Goal: Obtain resource: Download file/media

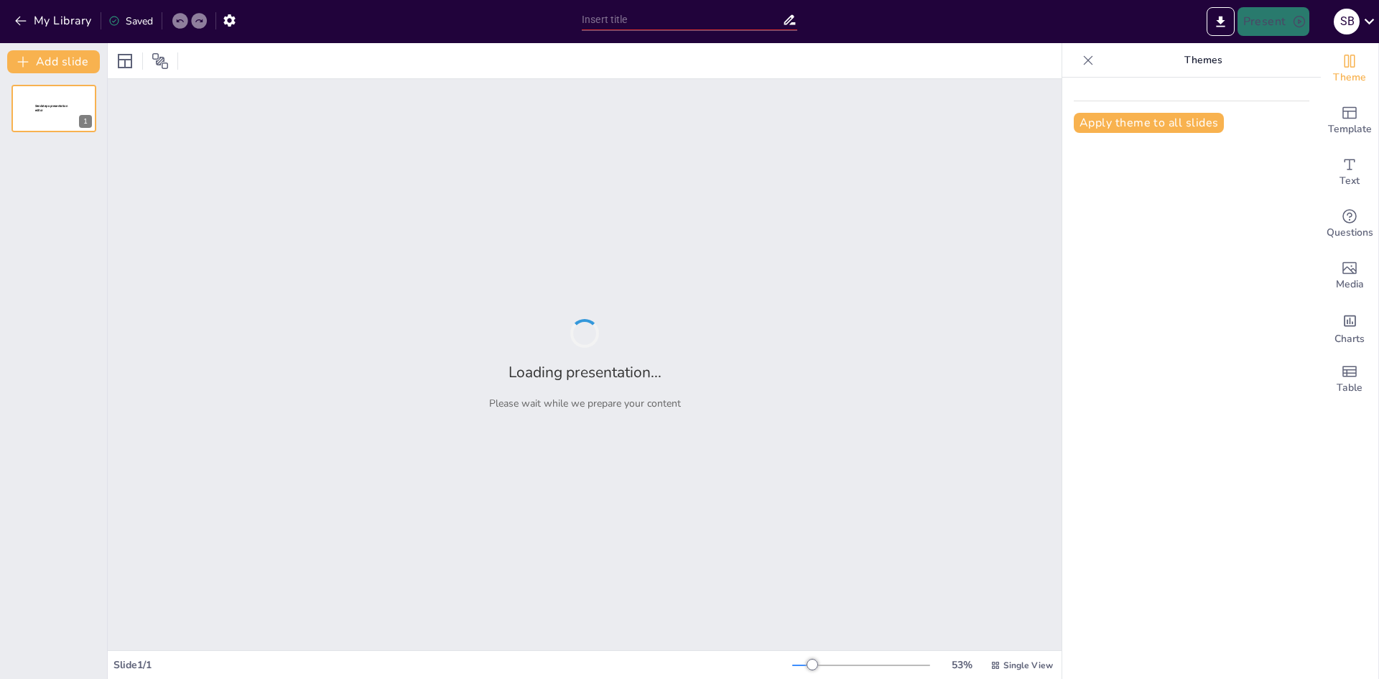
type input "Understanding Software: A Comprehensive Overview of Types in Computer Science C…"
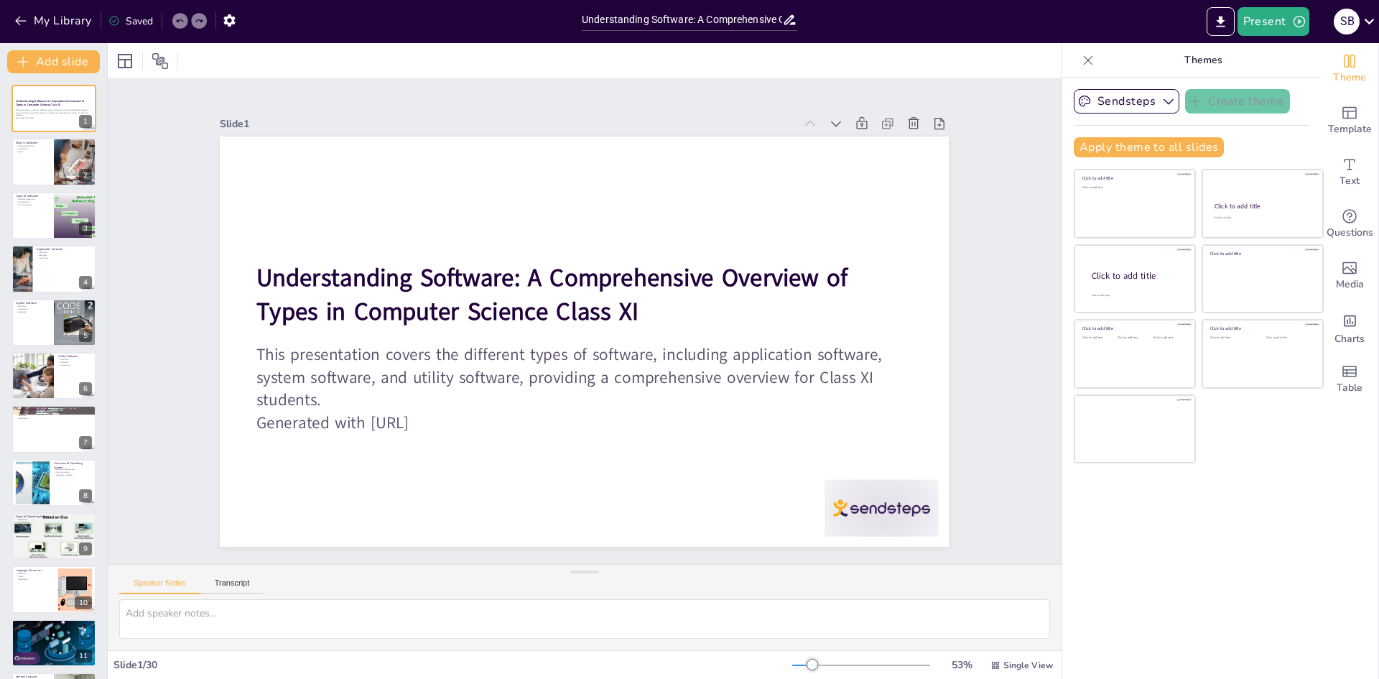
checkbox input "true"
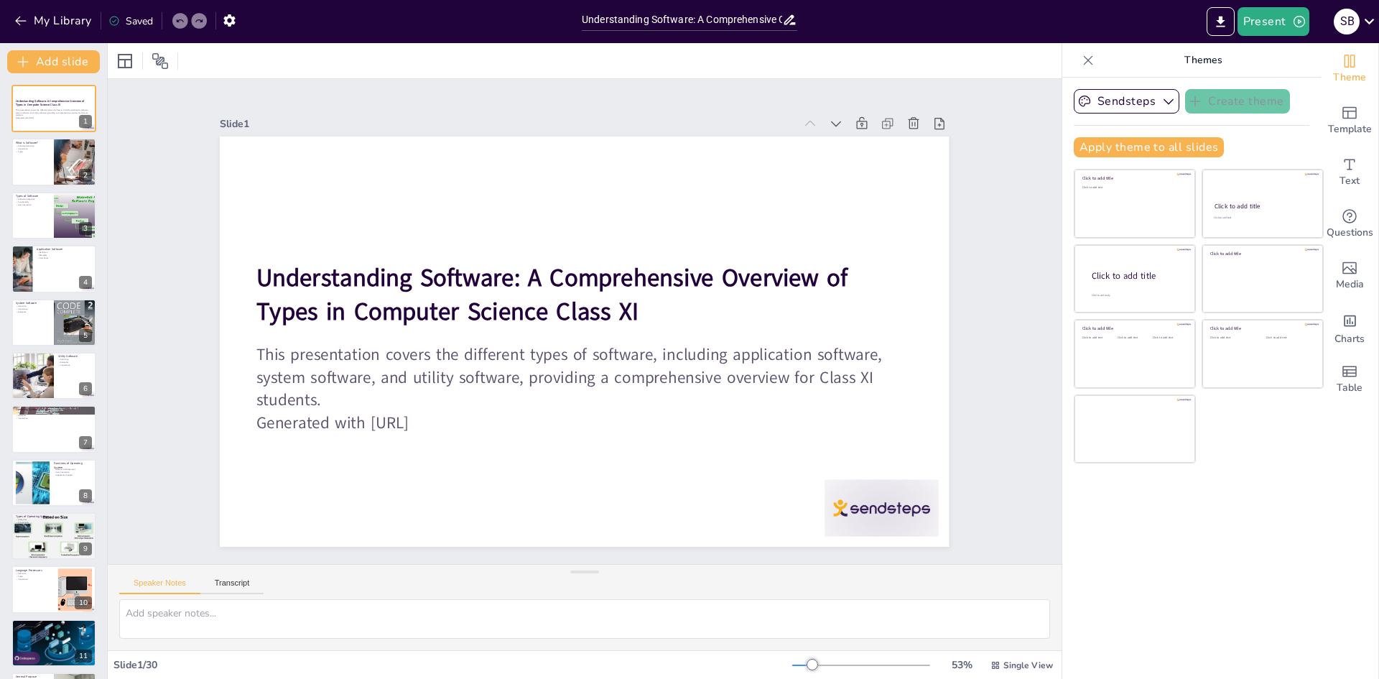
checkbox input "true"
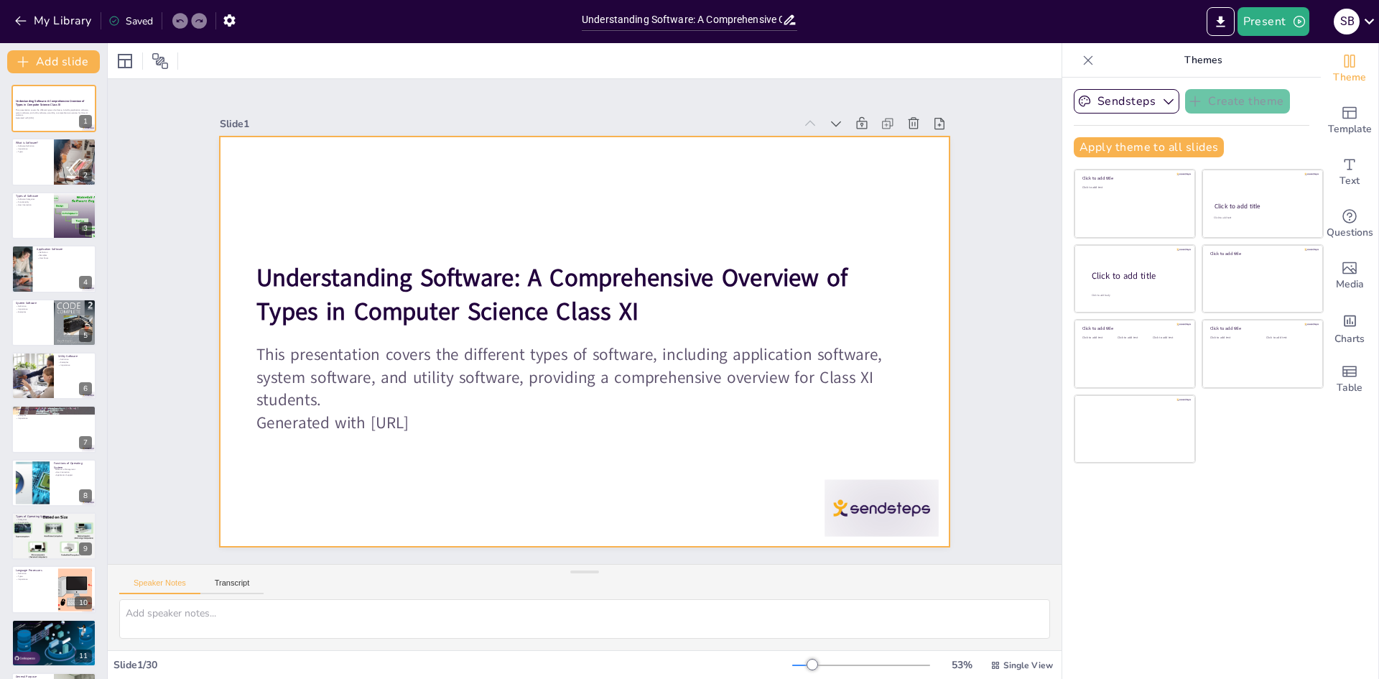
checkbox input "true"
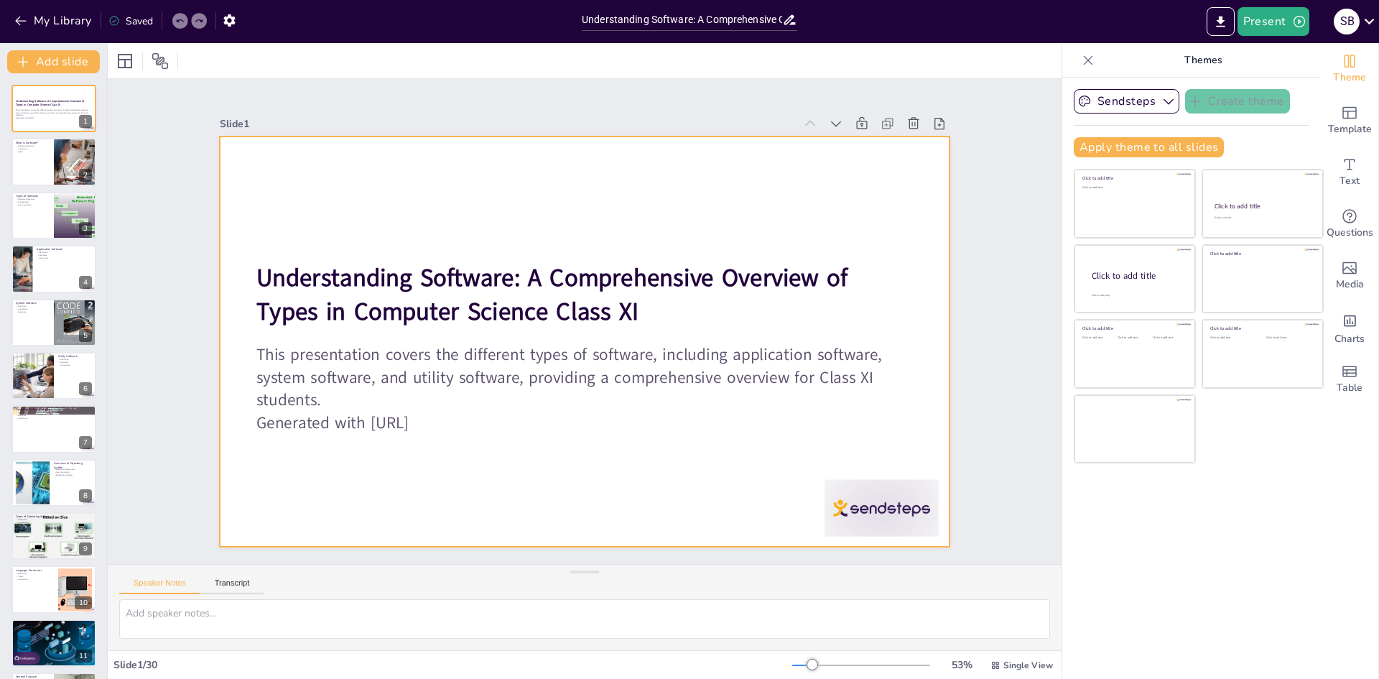
checkbox input "true"
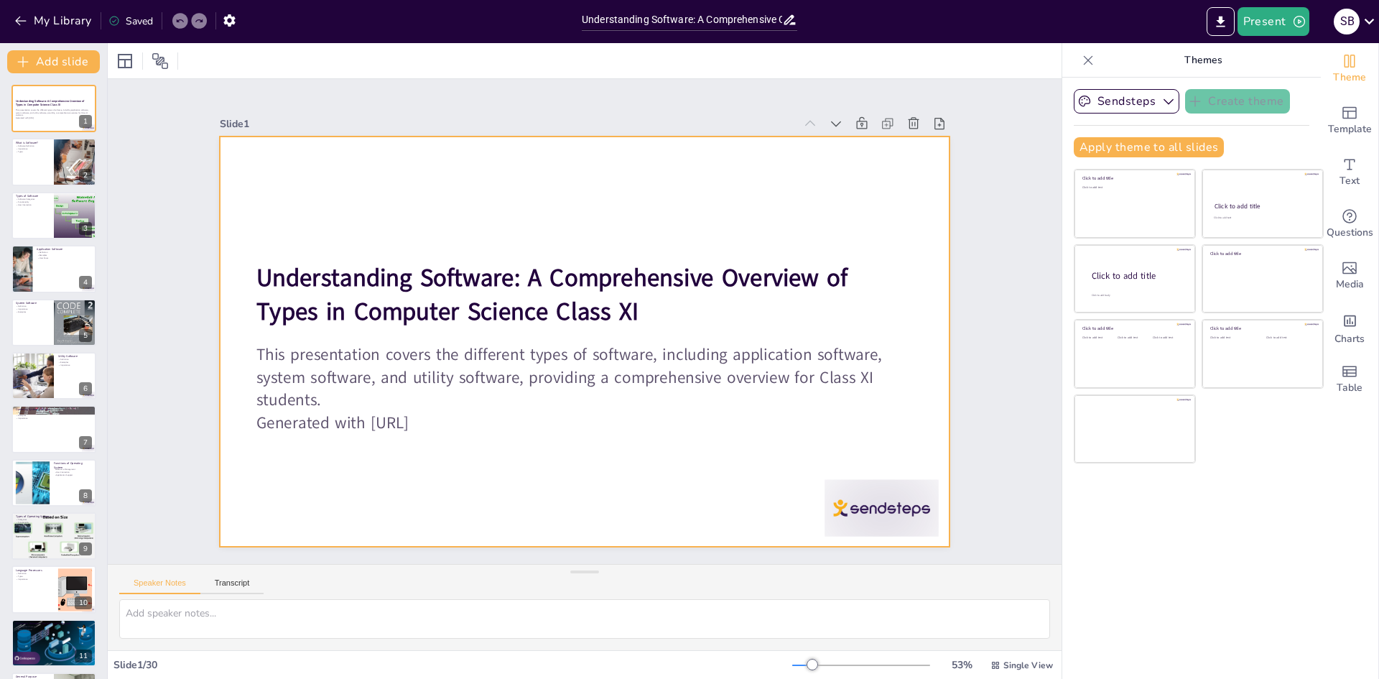
checkbox input "true"
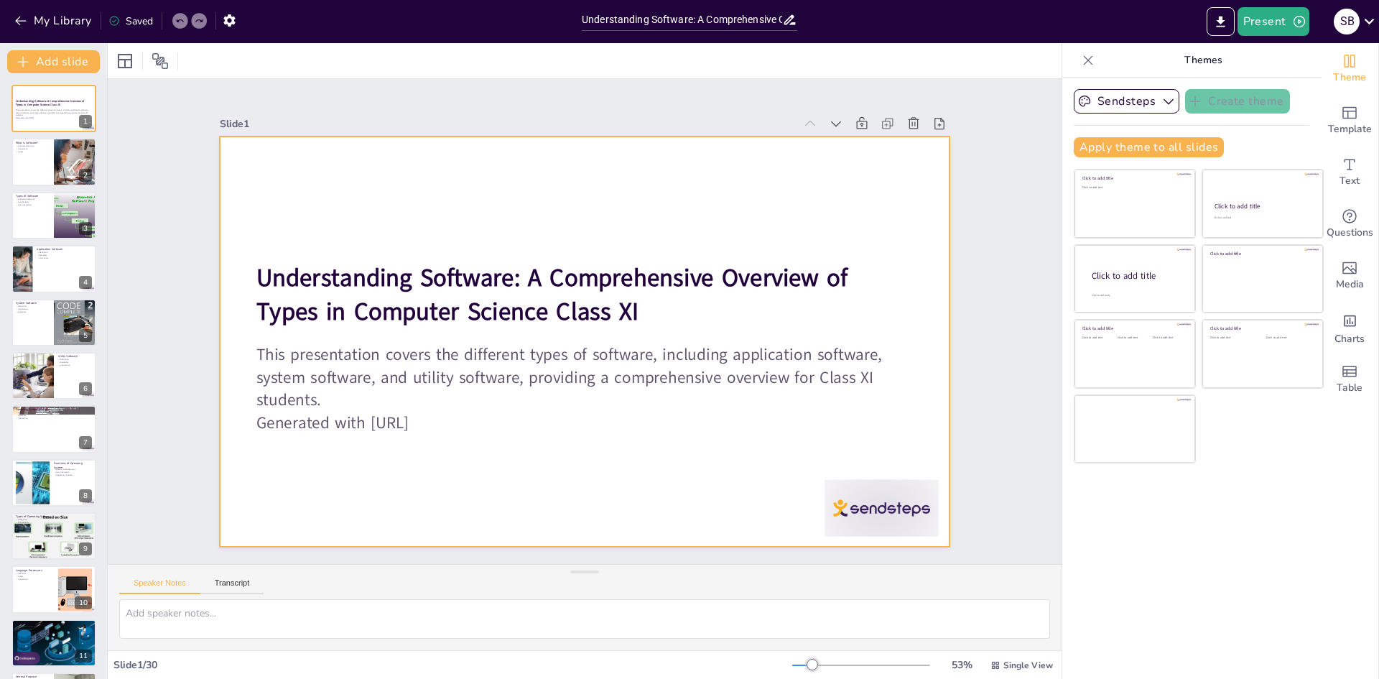
checkbox input "true"
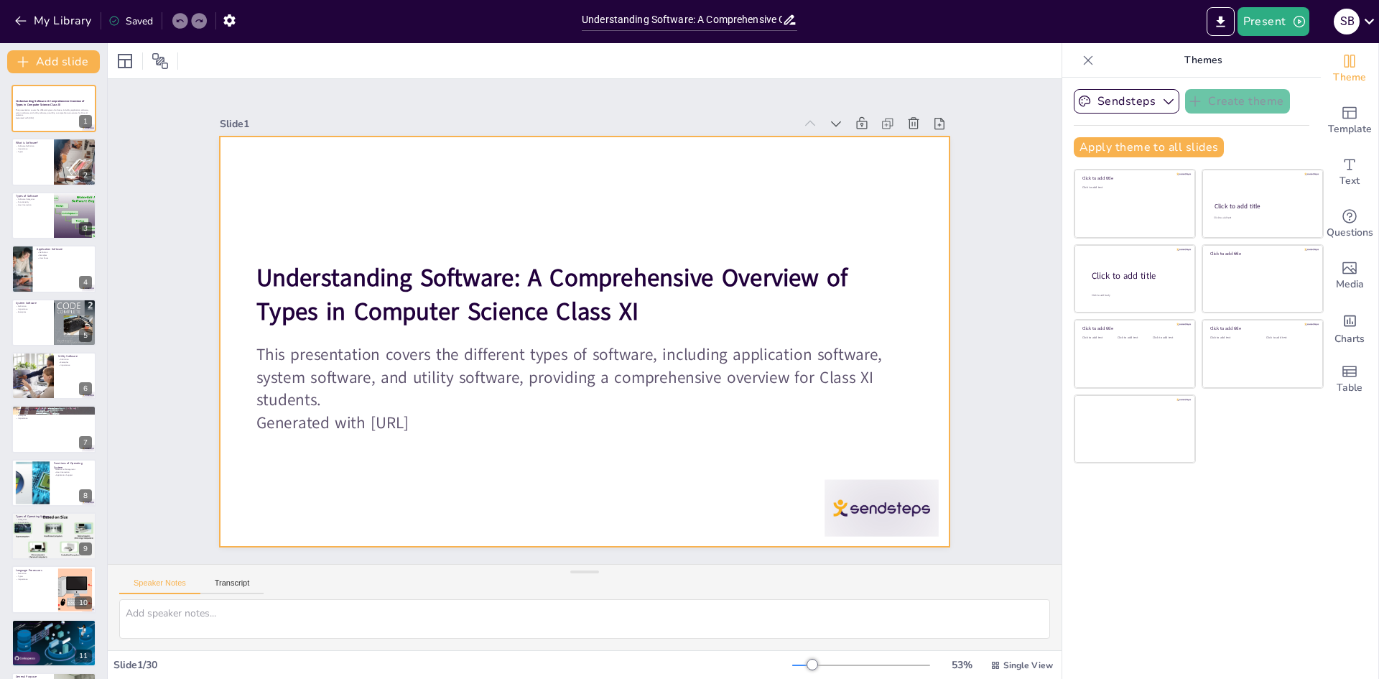
checkbox input "true"
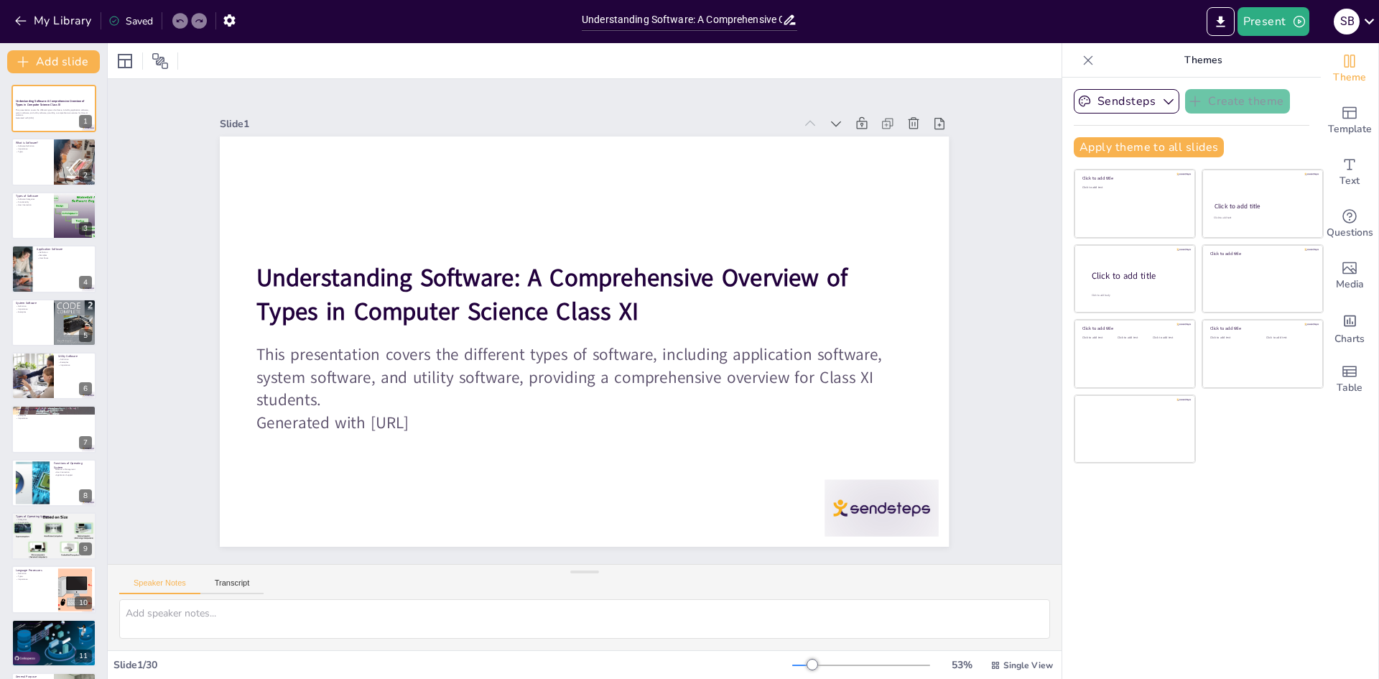
checkbox input "true"
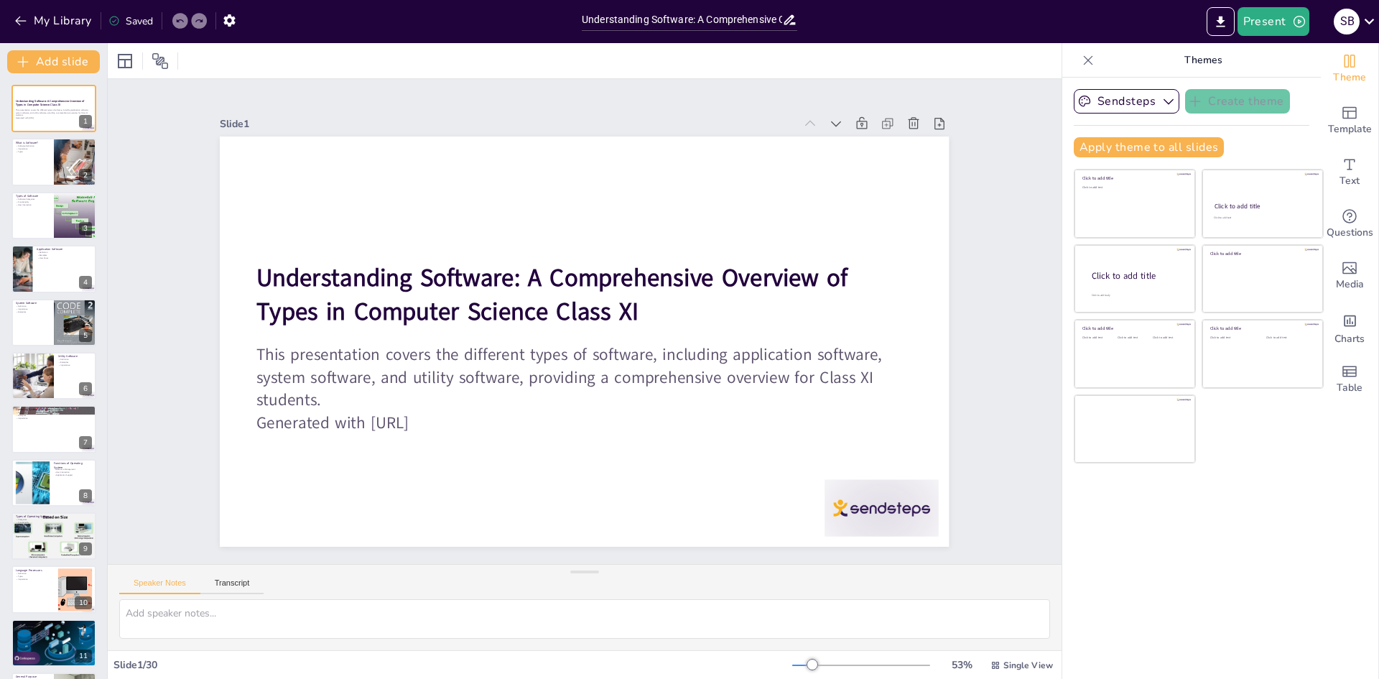
checkbox input "true"
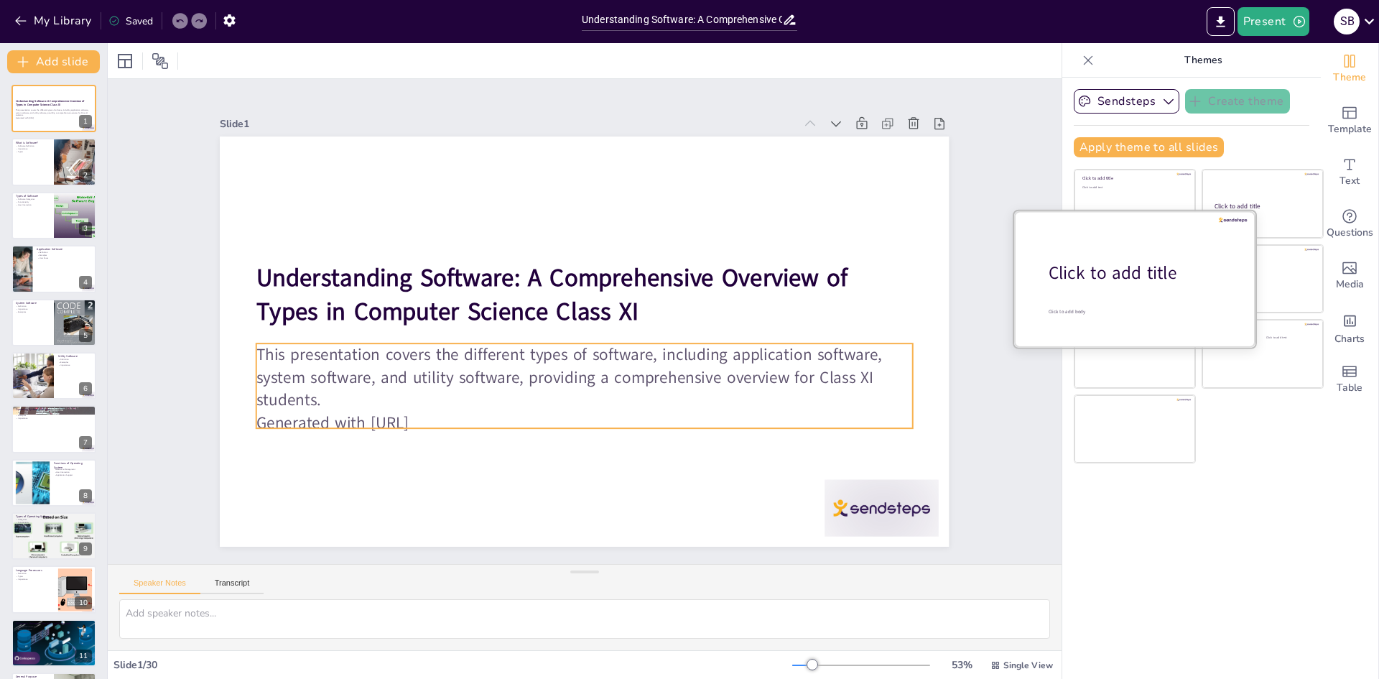
checkbox input "true"
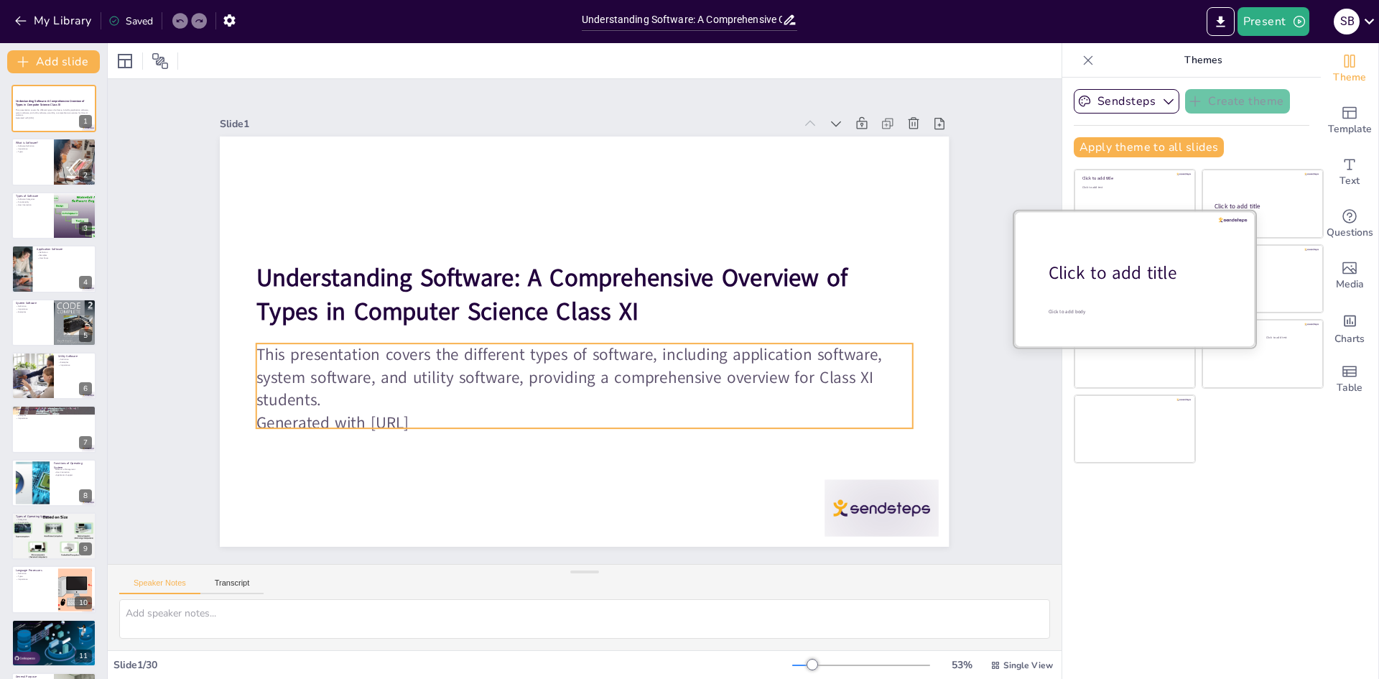
checkbox input "true"
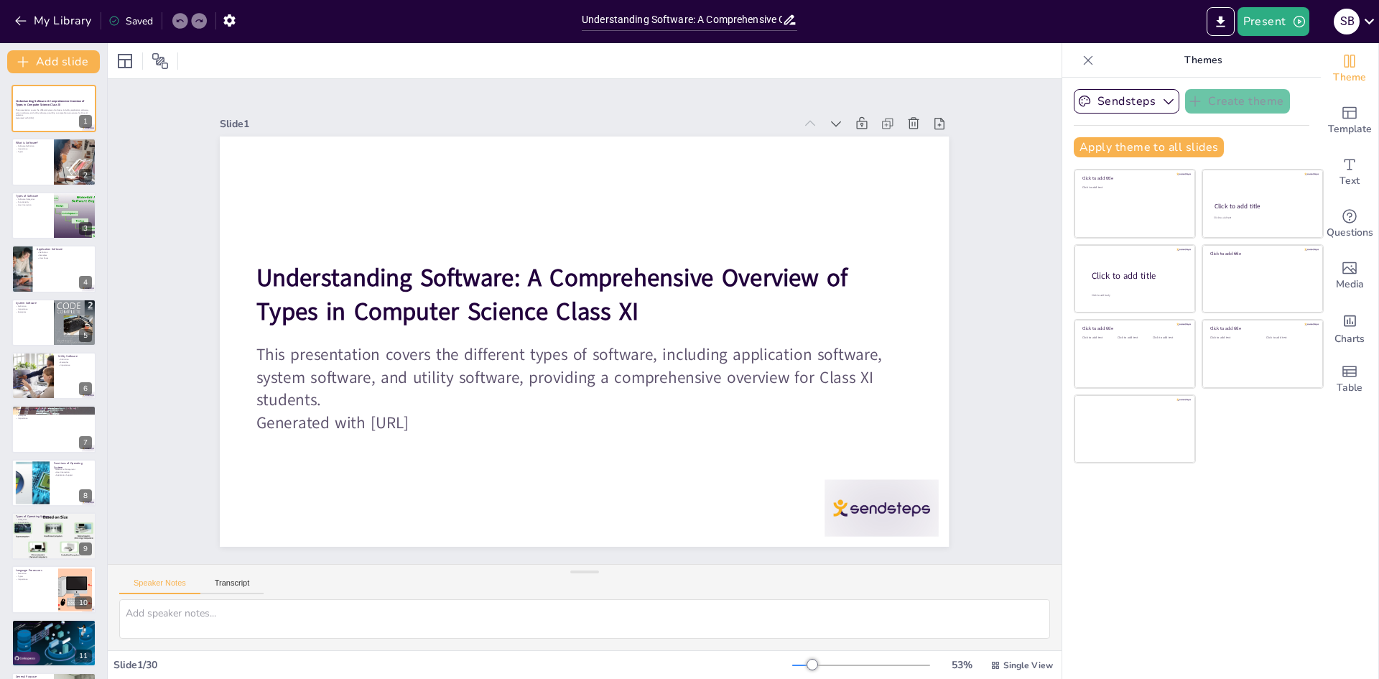
checkbox input "true"
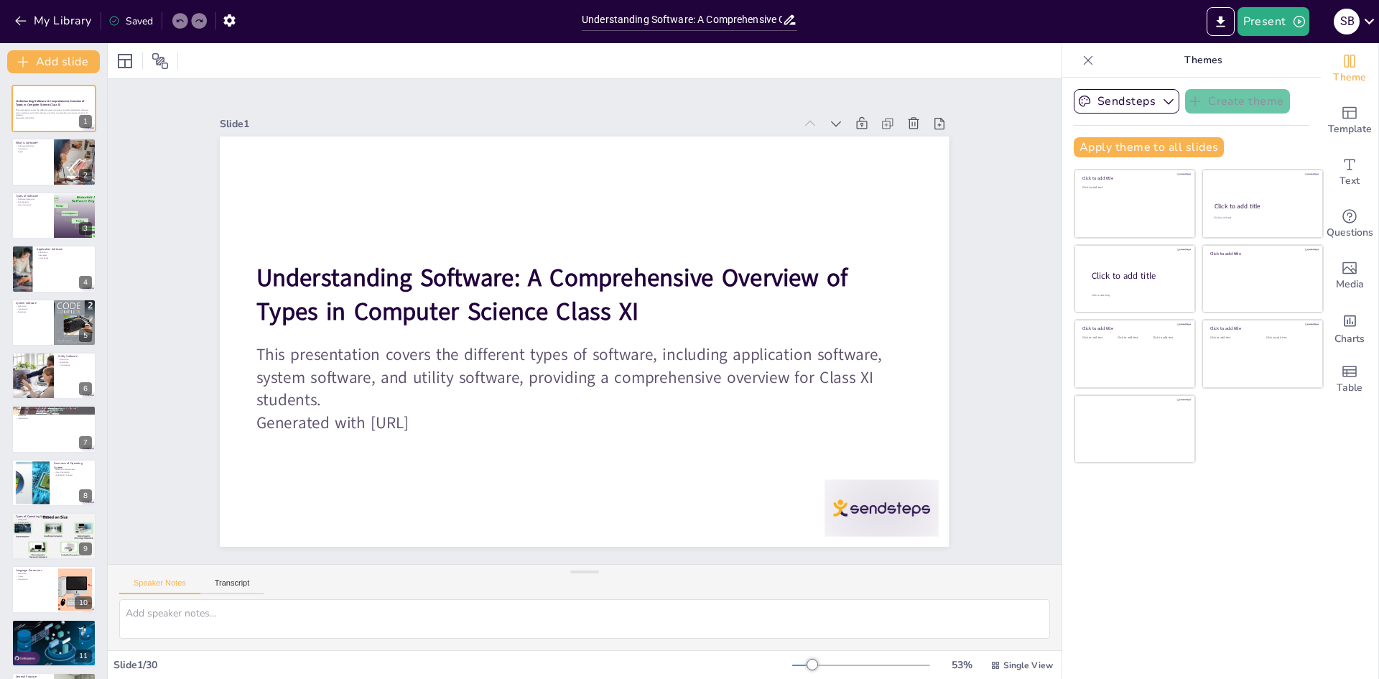
checkbox input "true"
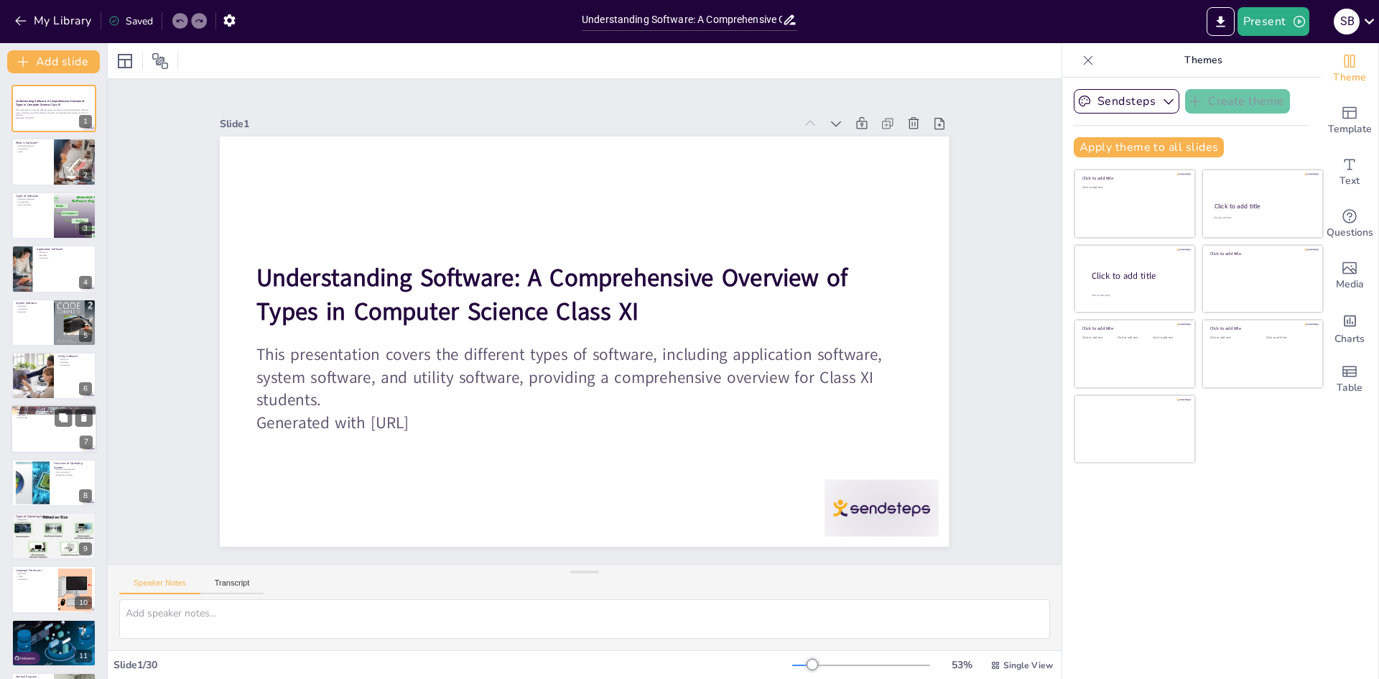
checkbox input "true"
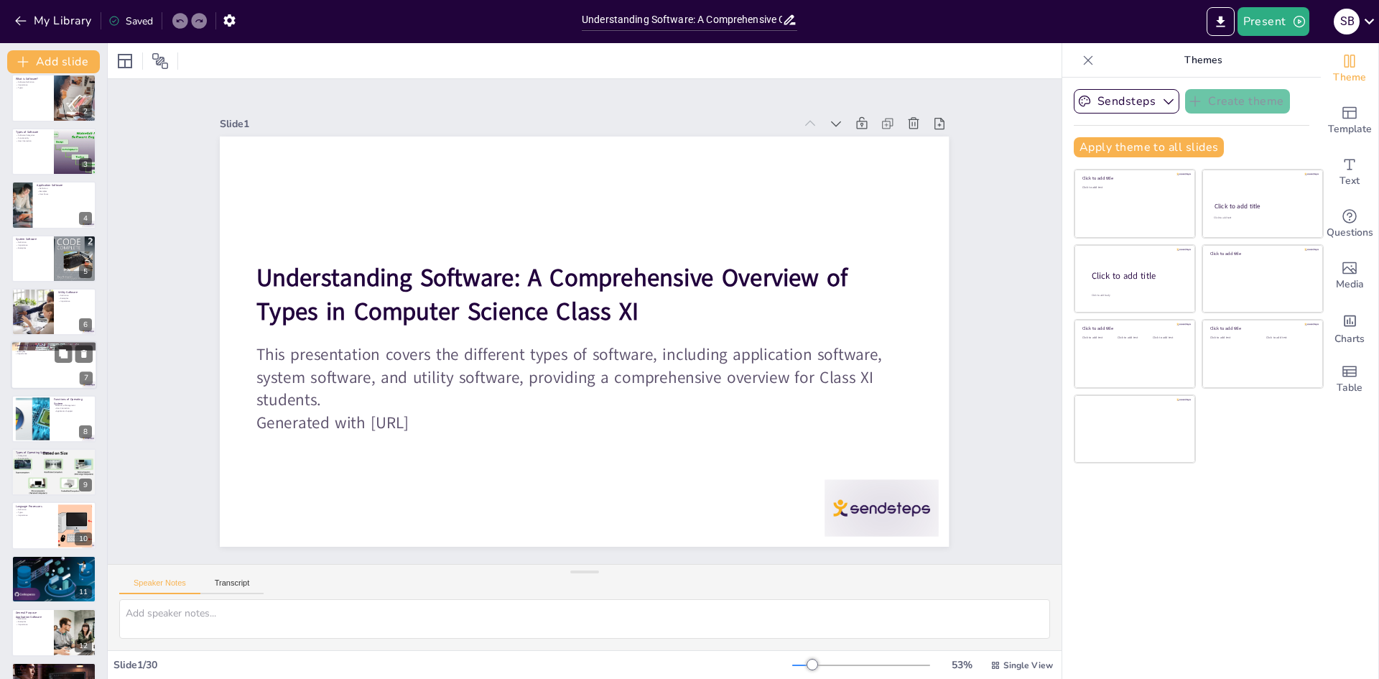
checkbox input "true"
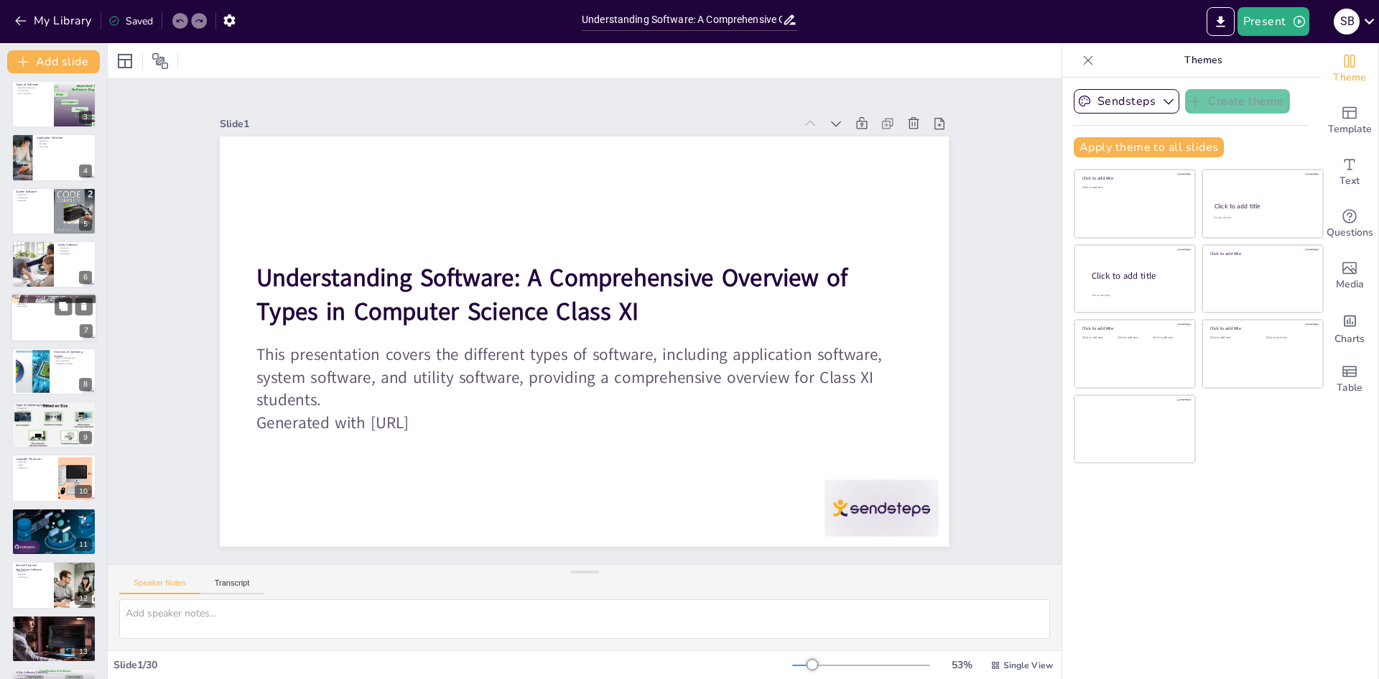
checkbox input "true"
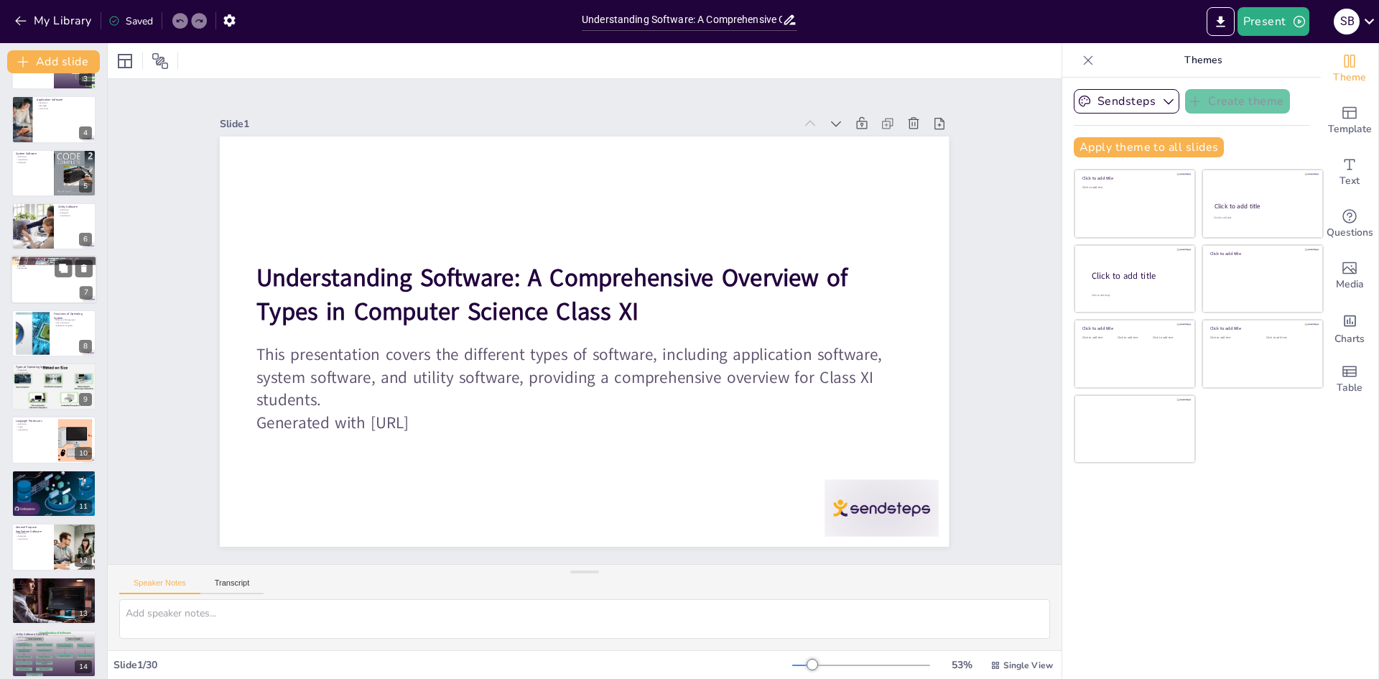
checkbox input "true"
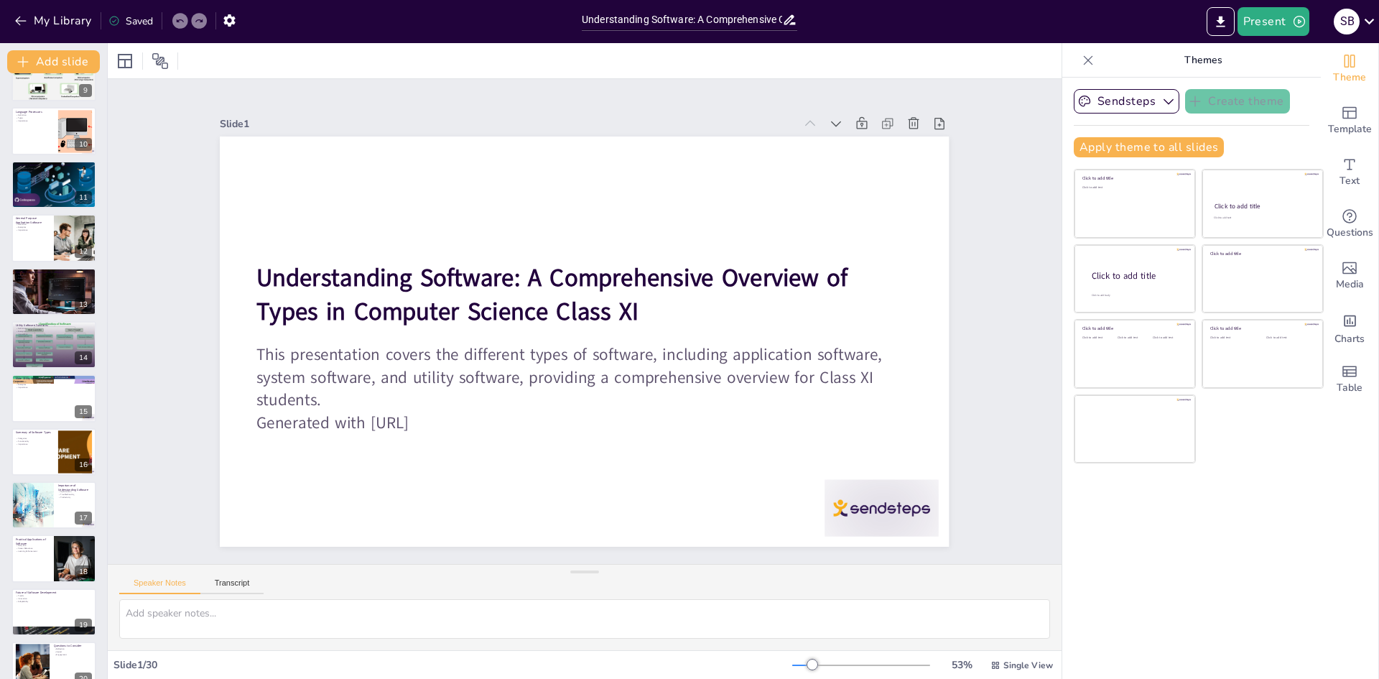
checkbox input "true"
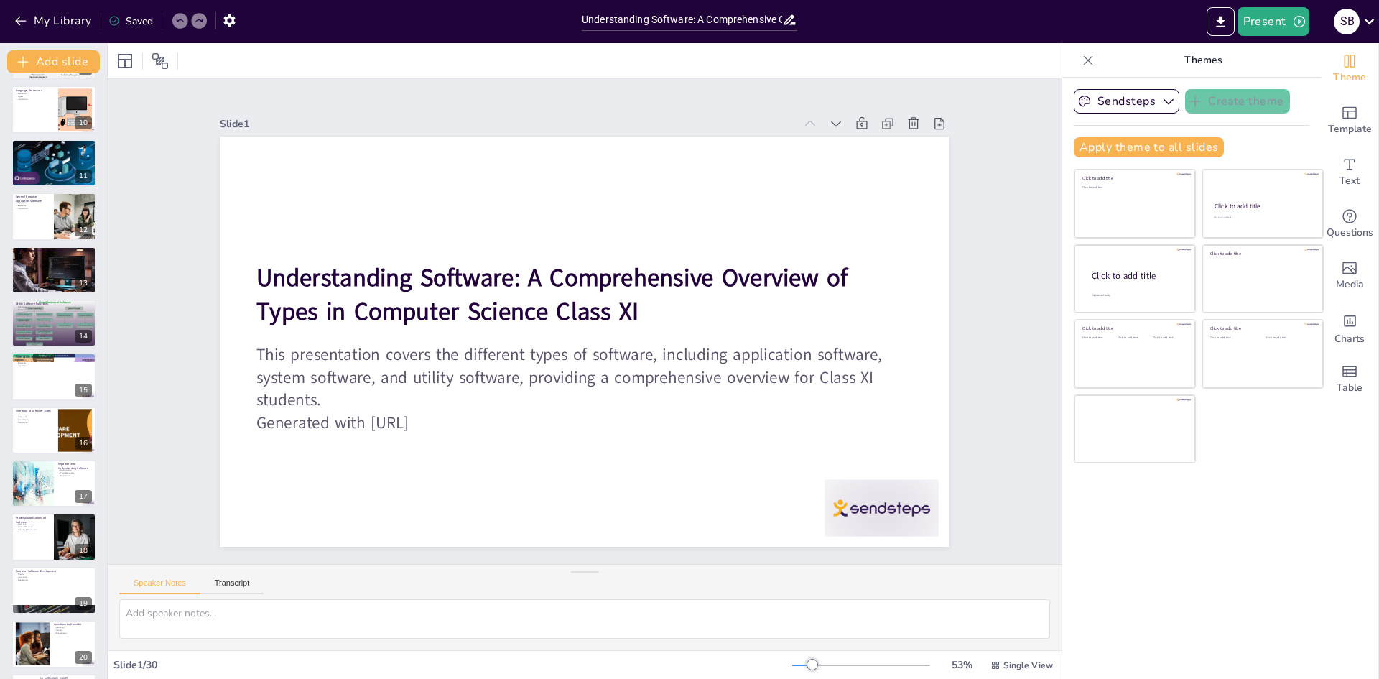
checkbox input "true"
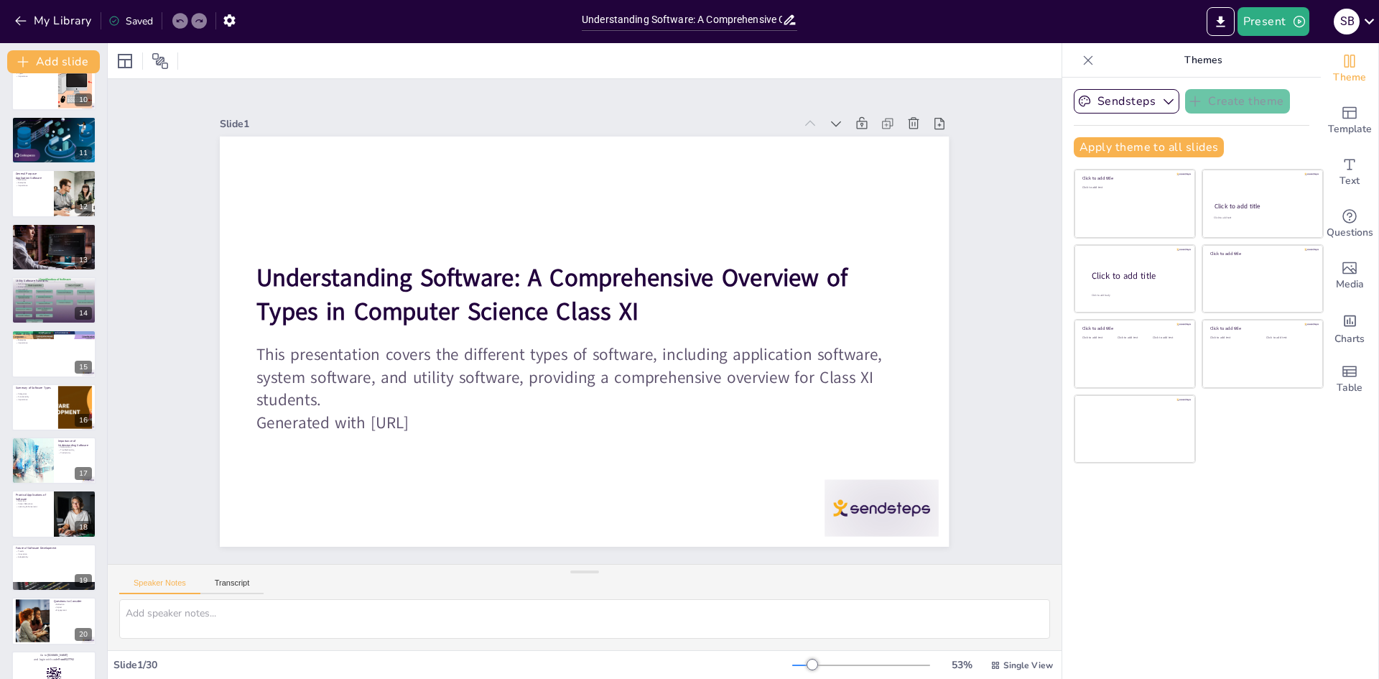
checkbox input "true"
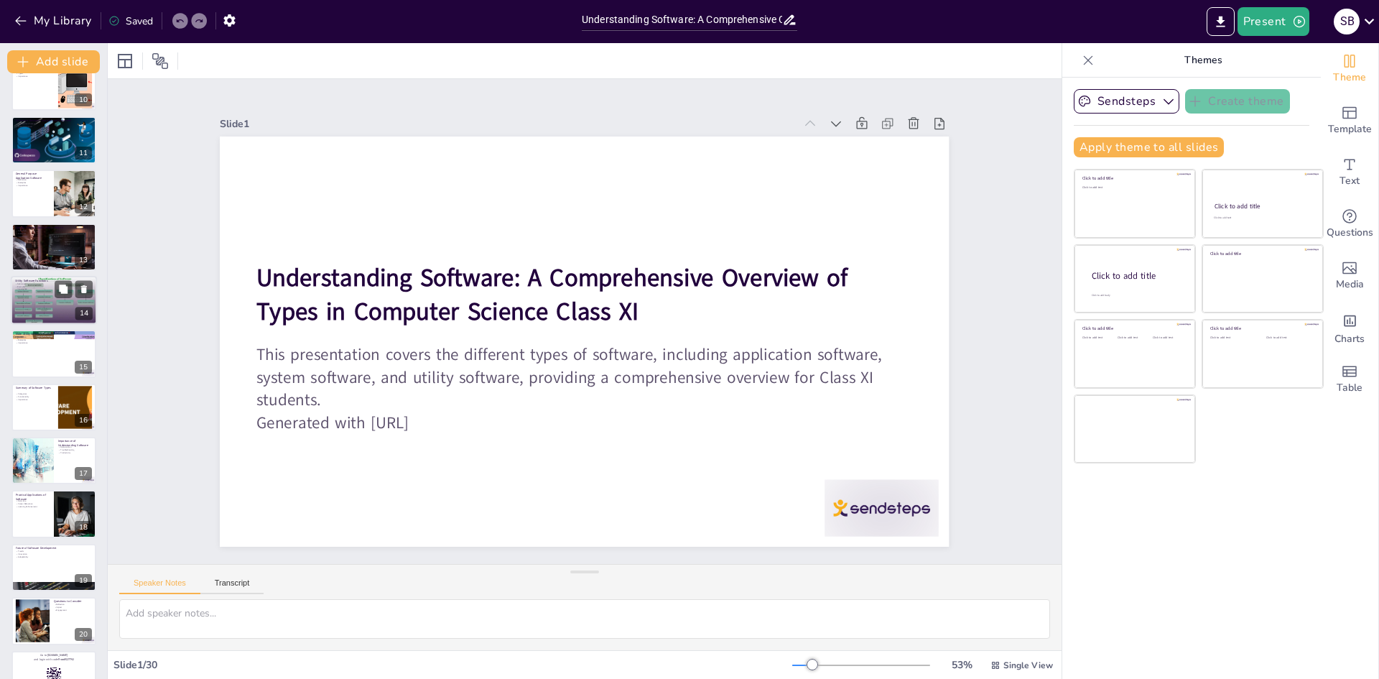
checkbox input "true"
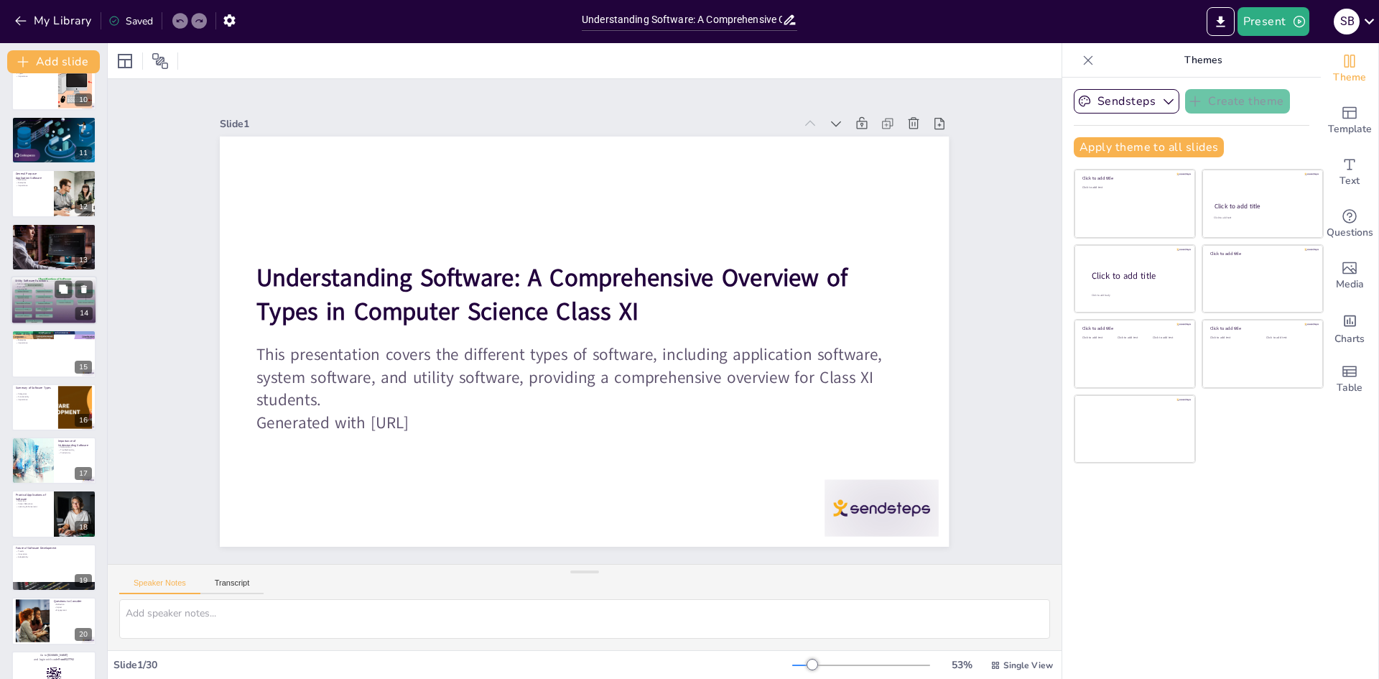
checkbox input "true"
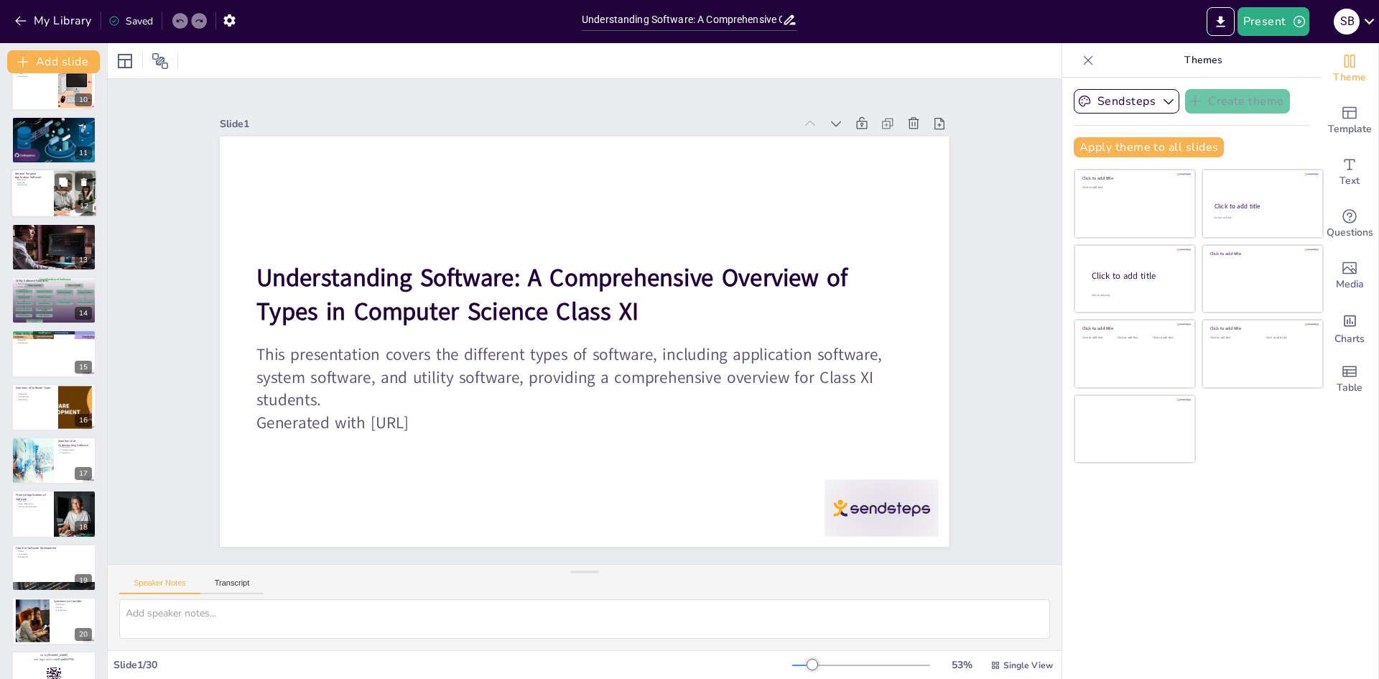
checkbox input "true"
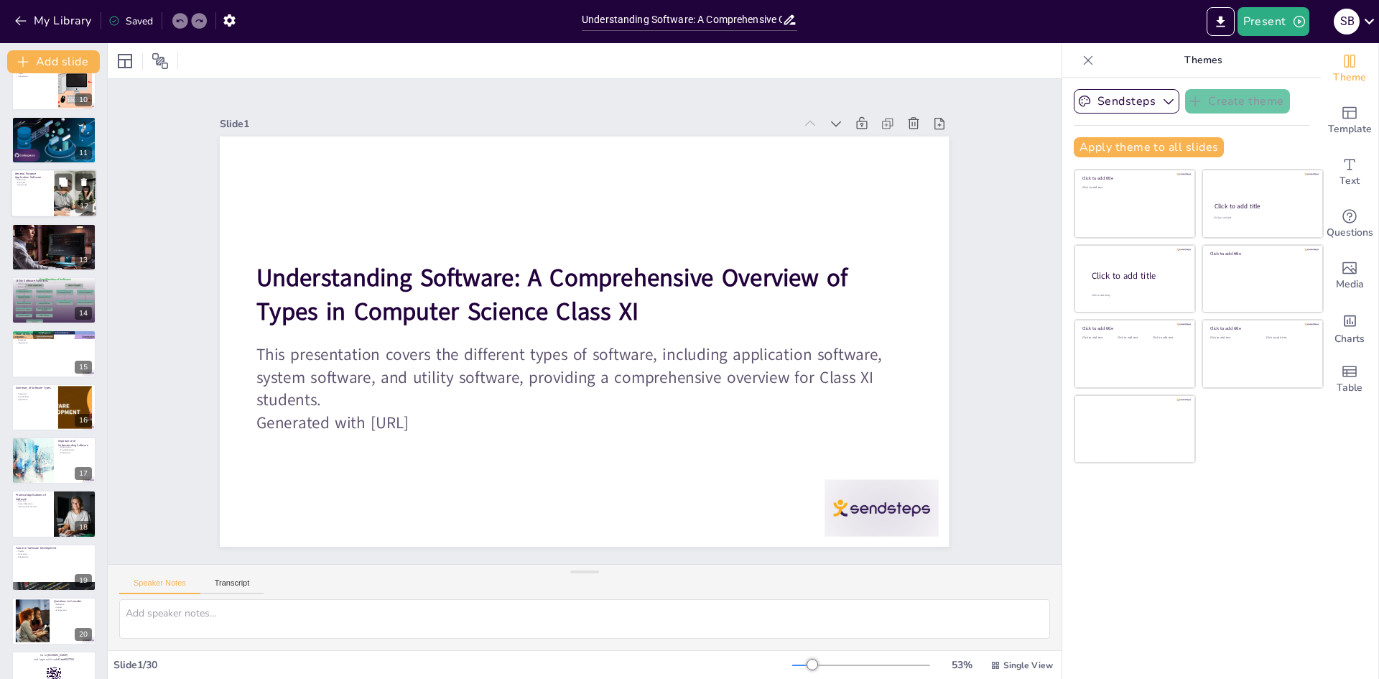
checkbox input "true"
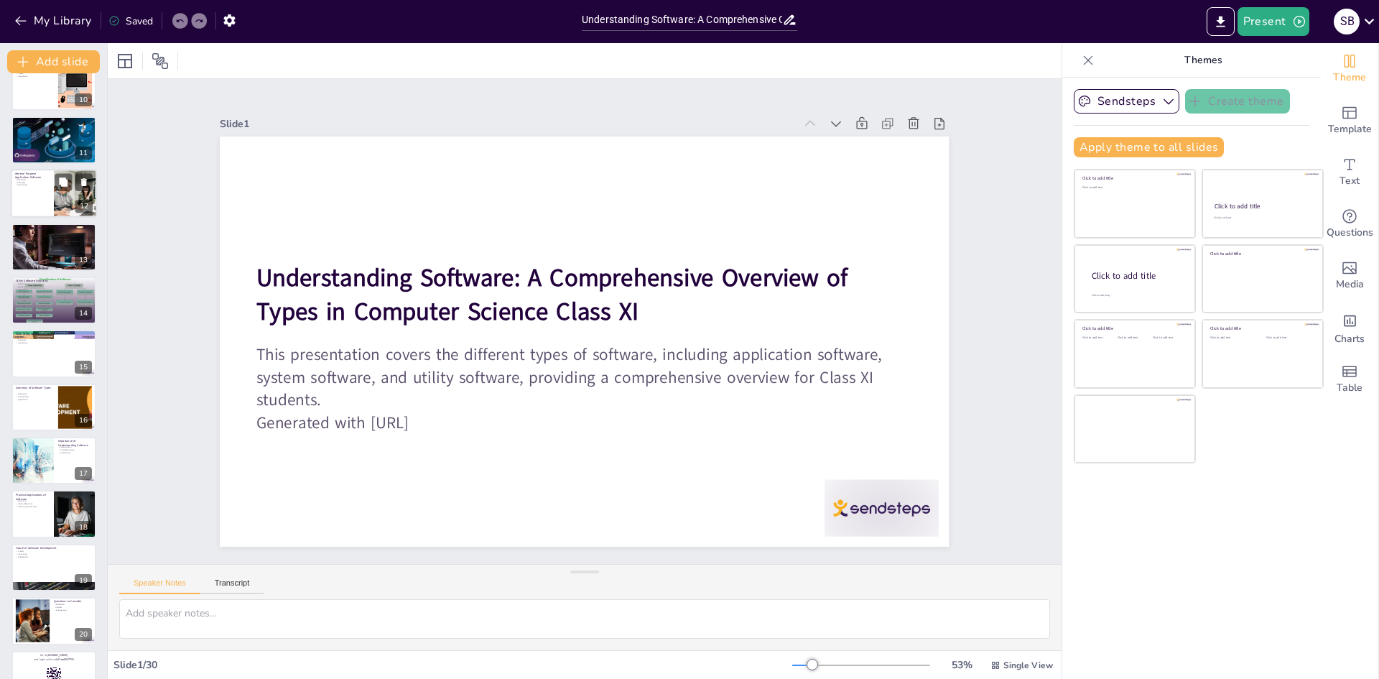
checkbox input "true"
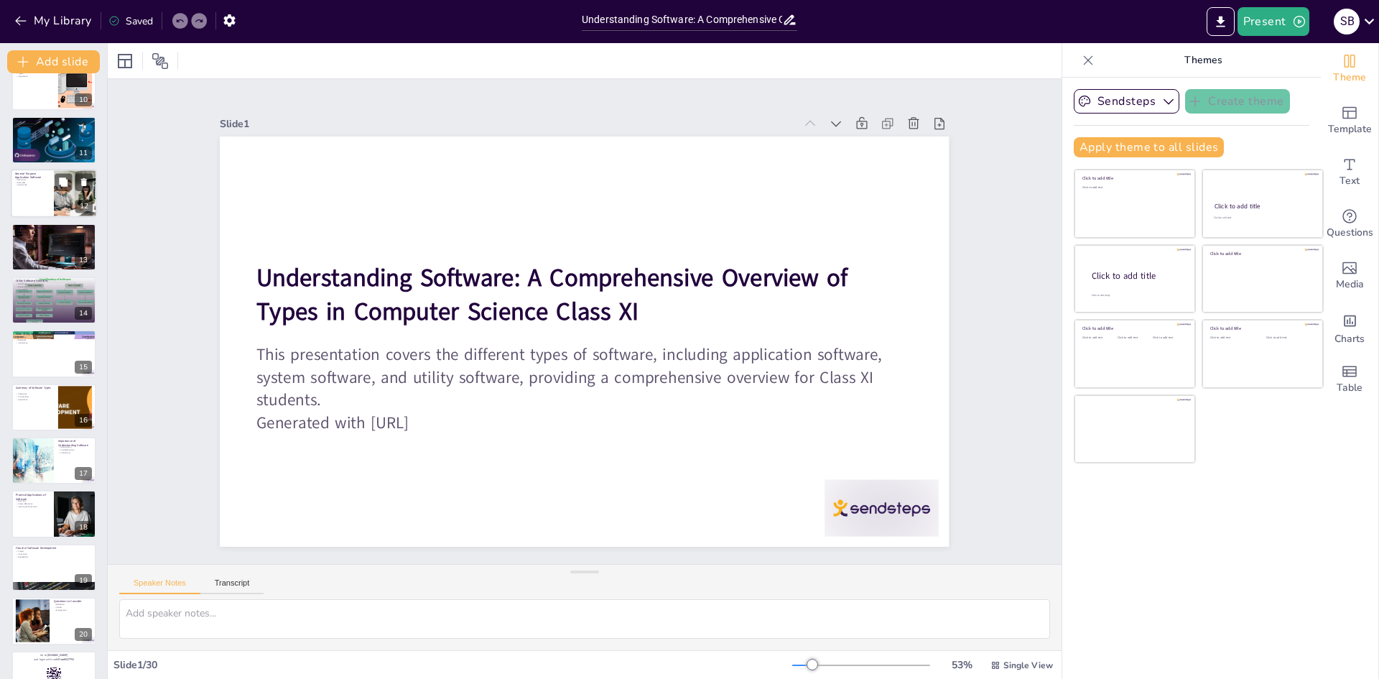
checkbox input "true"
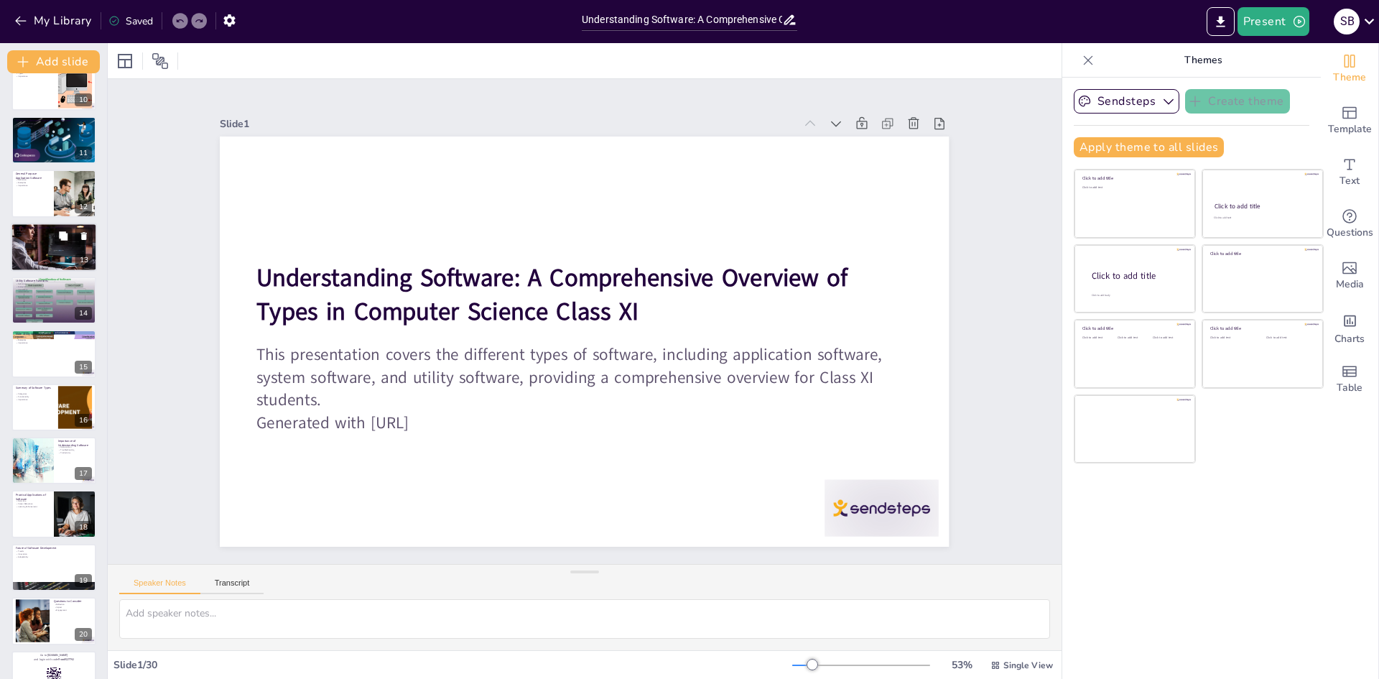
checkbox input "true"
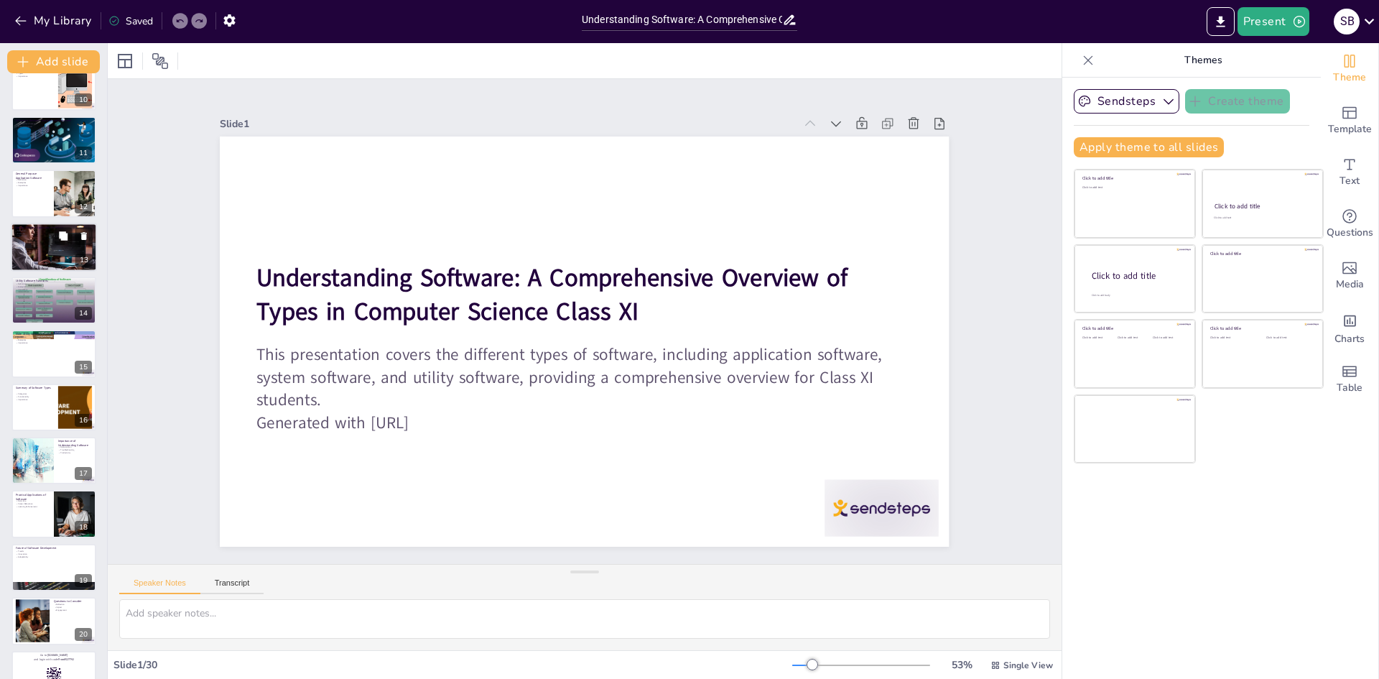
checkbox input "true"
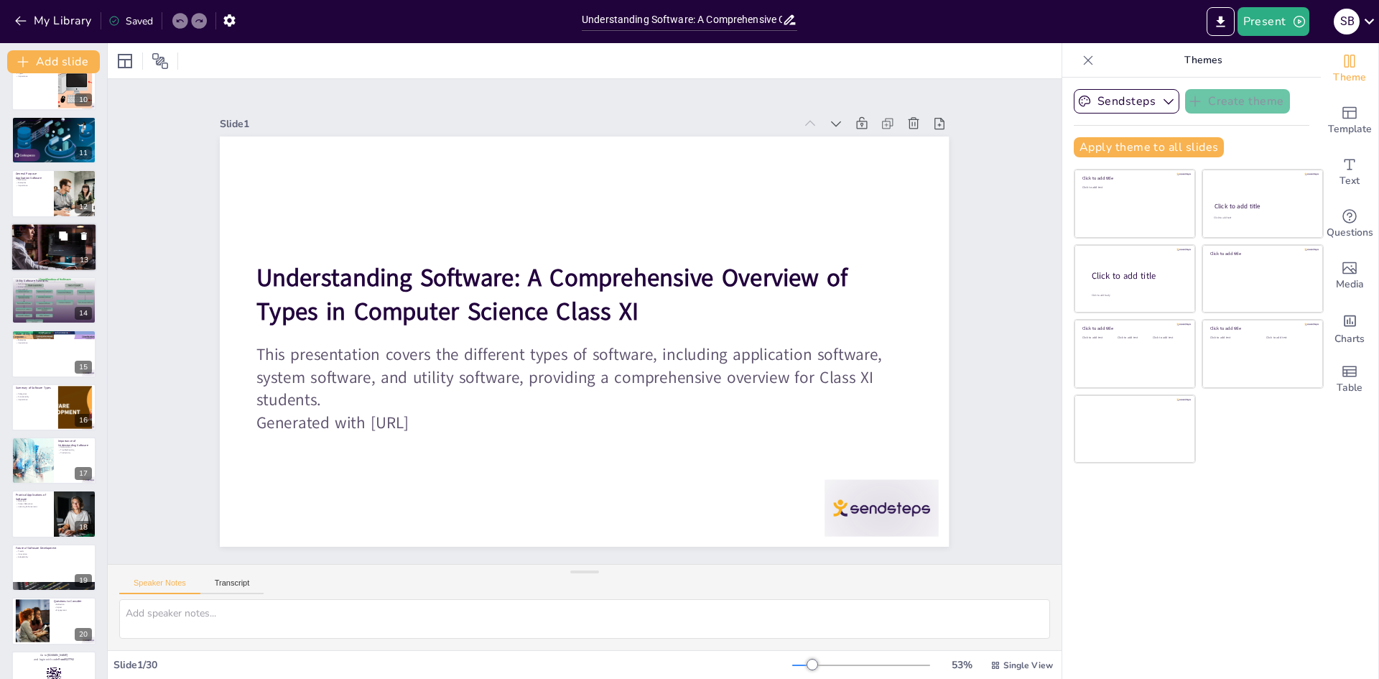
click at [54, 259] on div at bounding box center [54, 247] width 86 height 49
type textarea "Specific-purpose application software is defined as tools tailored for specific…"
checkbox input "true"
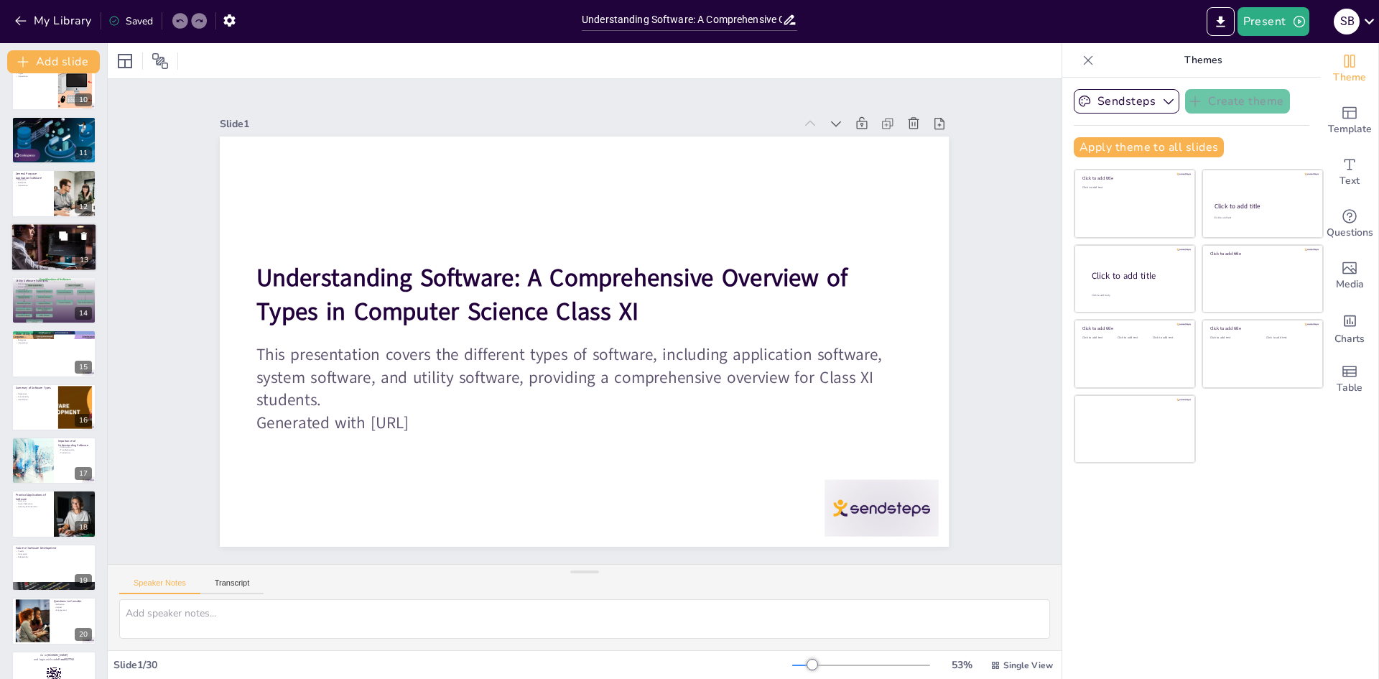
checkbox input "true"
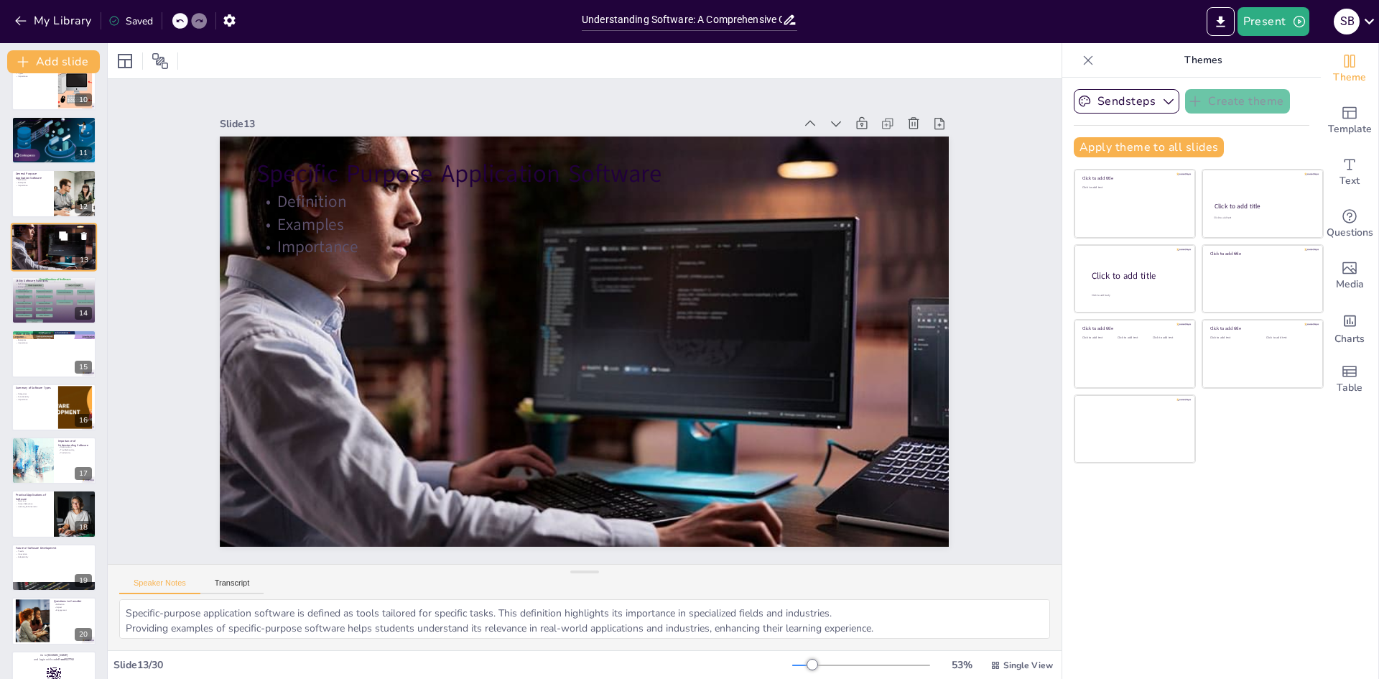
scroll to position [374, 0]
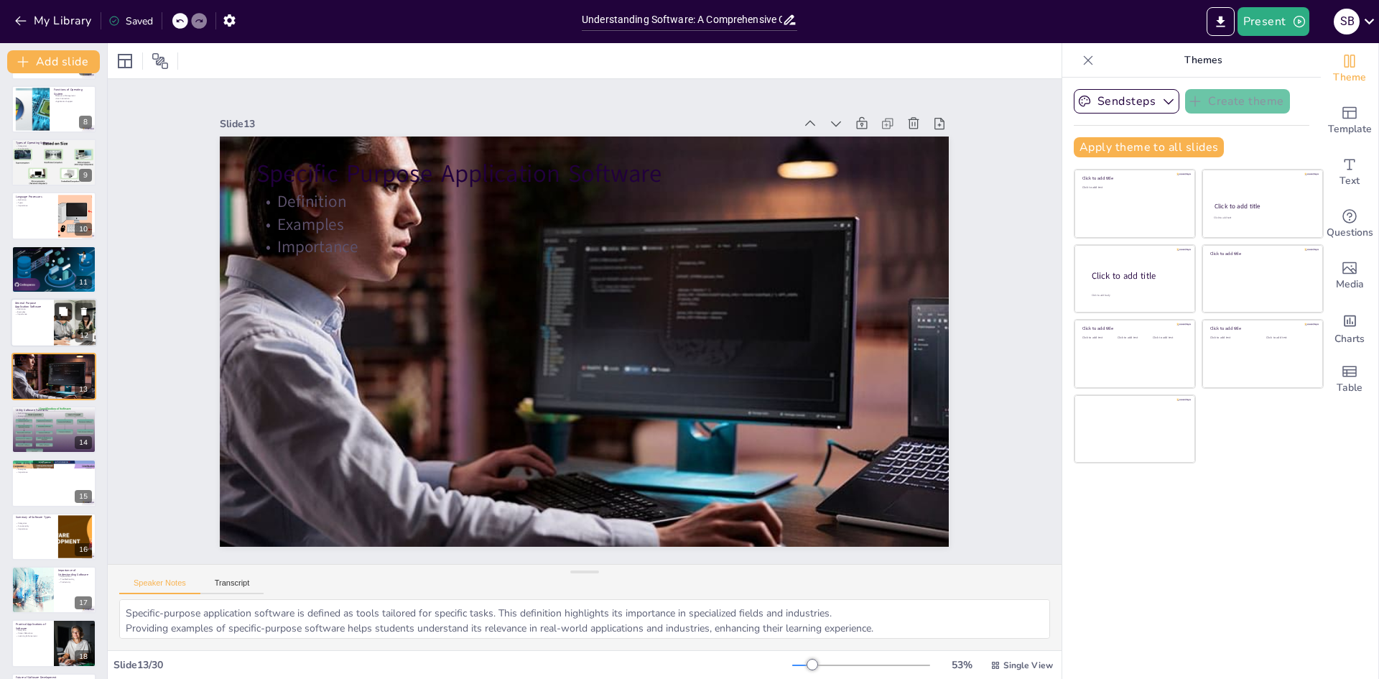
checkbox input "true"
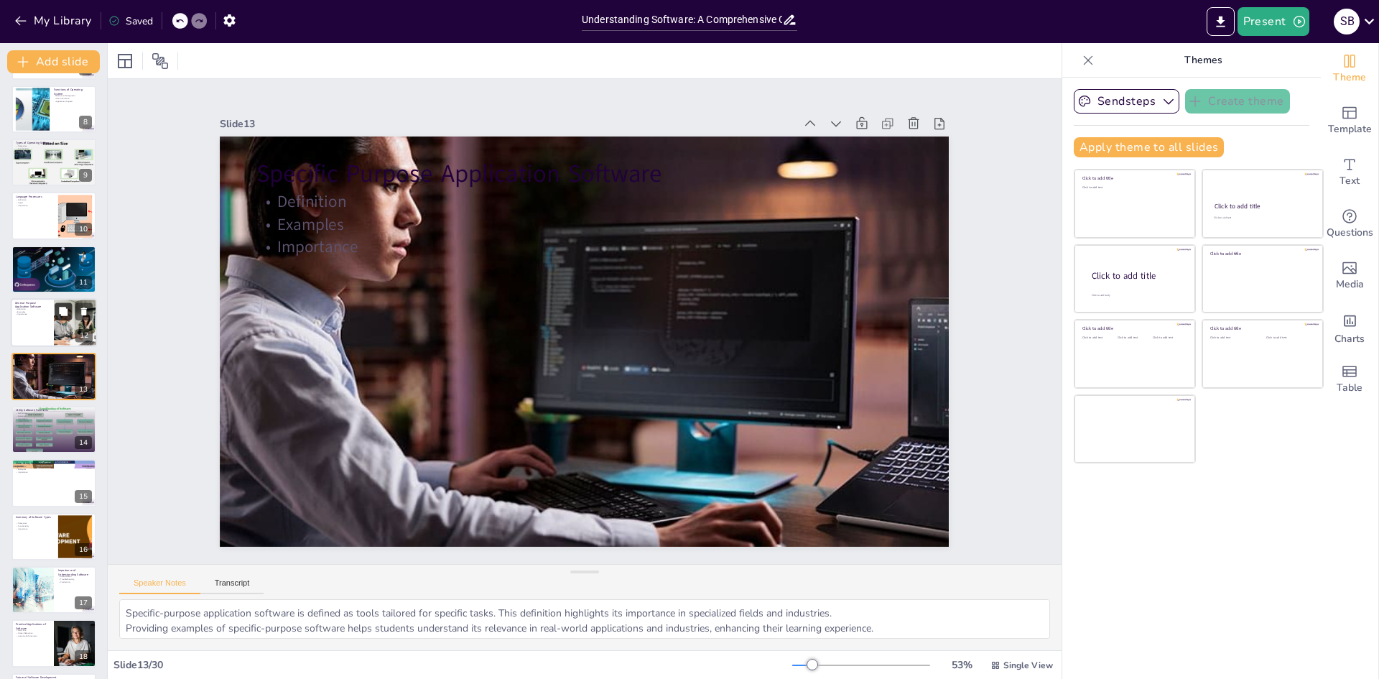
checkbox input "true"
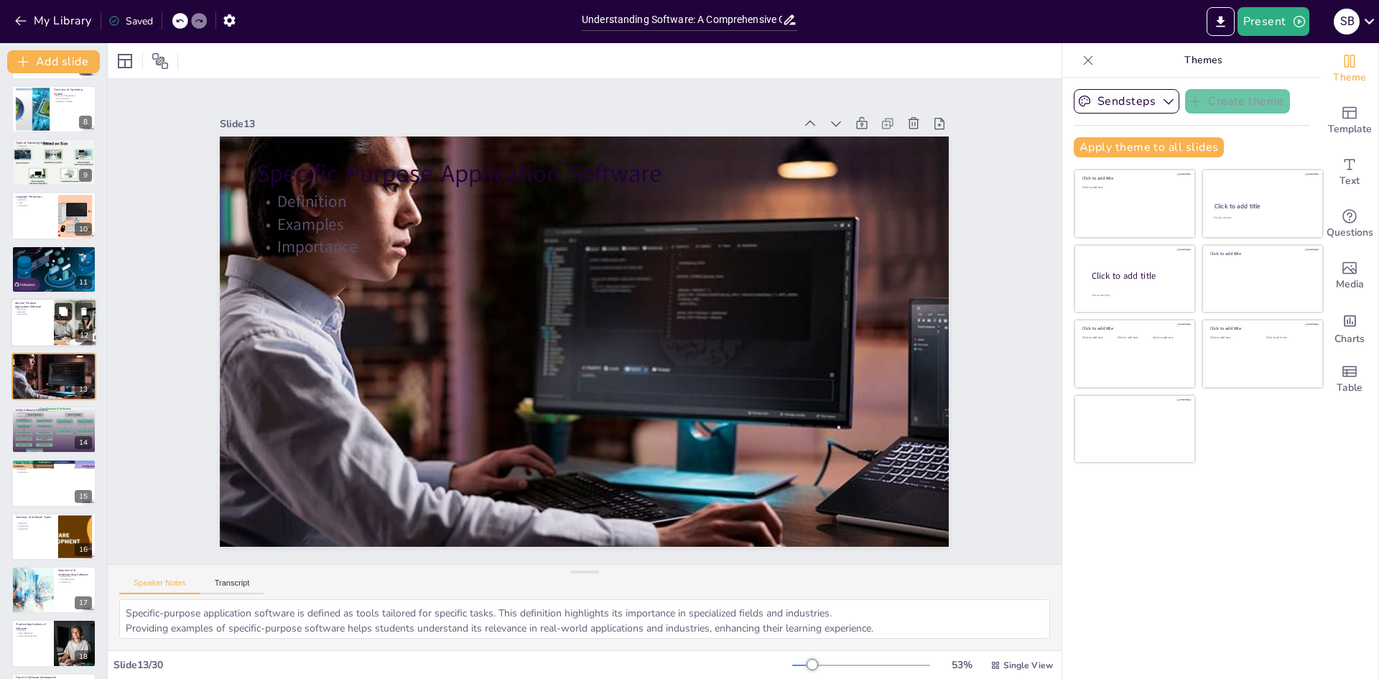
checkbox input "true"
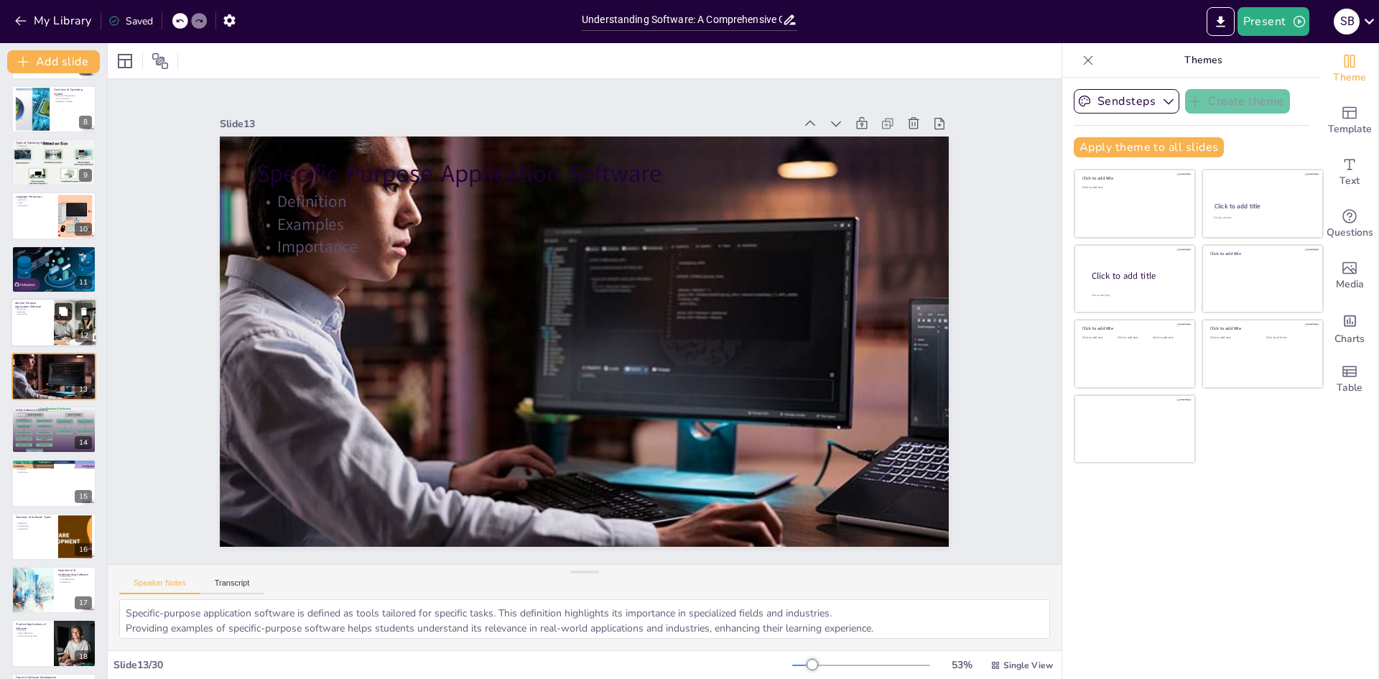
checkbox input "true"
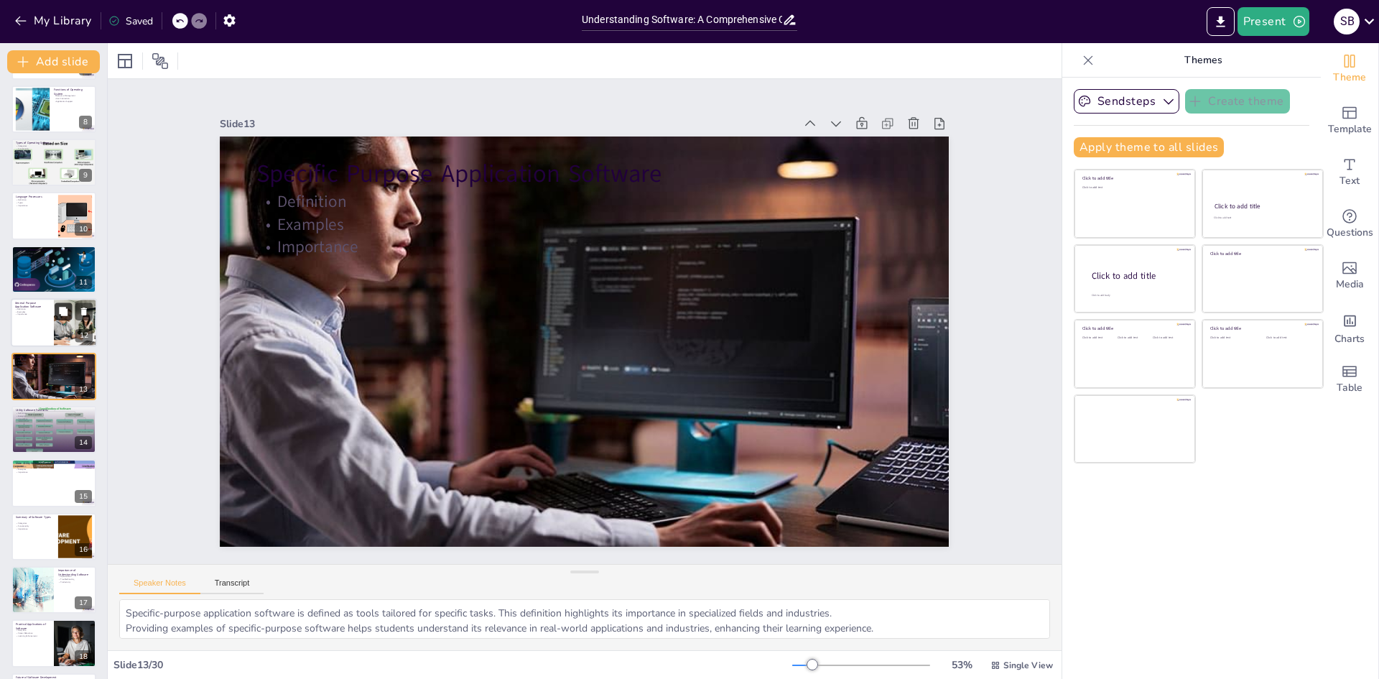
click at [55, 310] on button at bounding box center [63, 311] width 17 height 17
type textarea "General-purpose application software is defined as tools that can be used for a…"
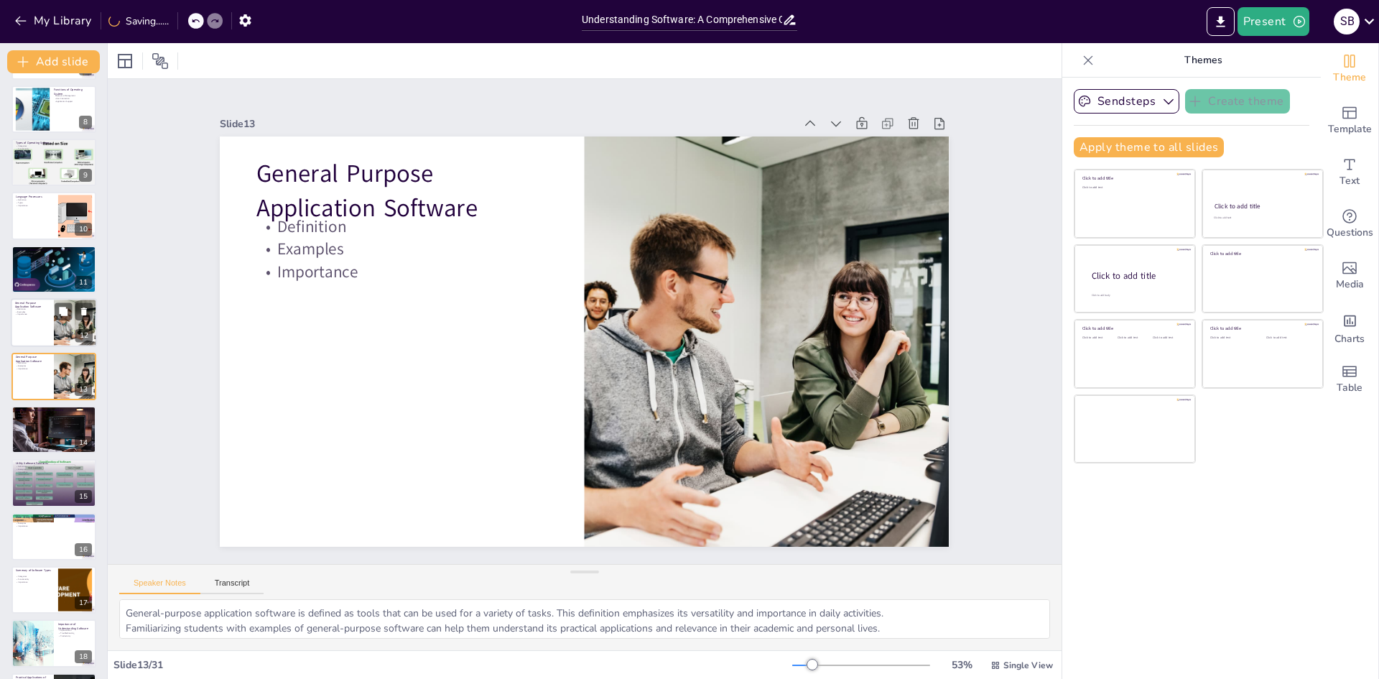
checkbox input "true"
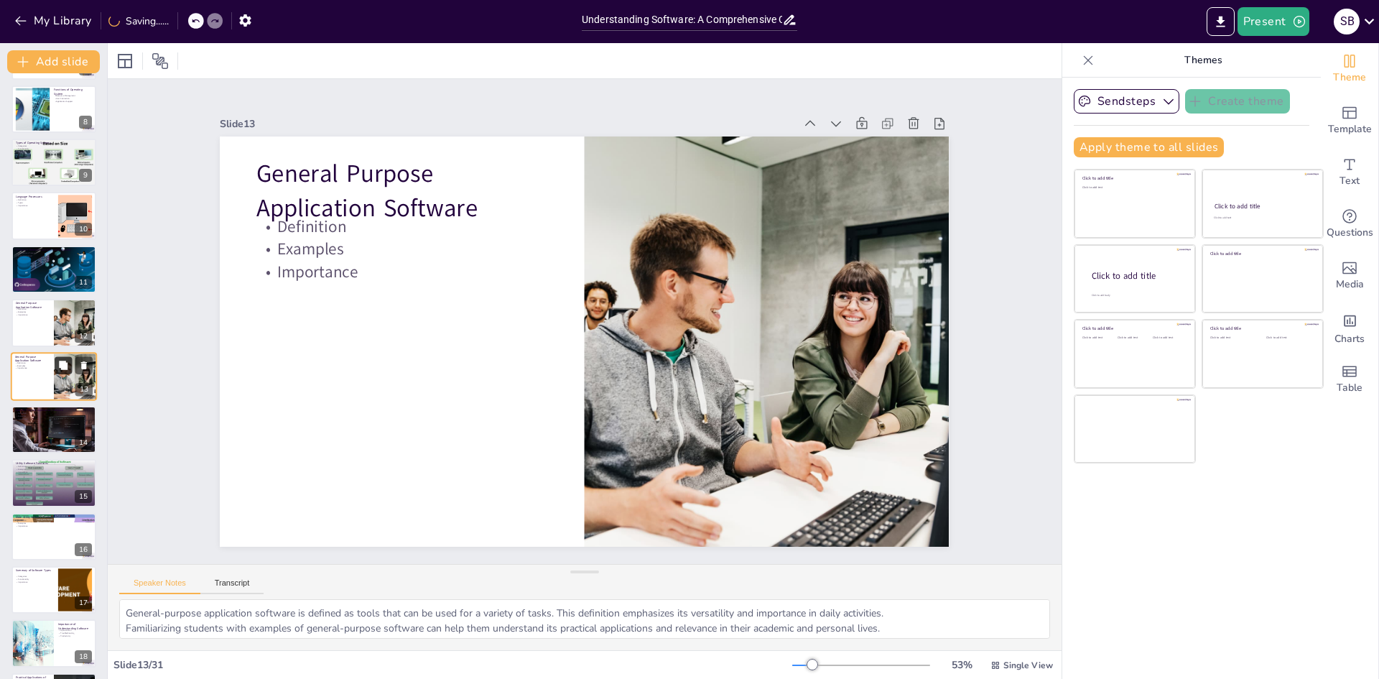
checkbox input "true"
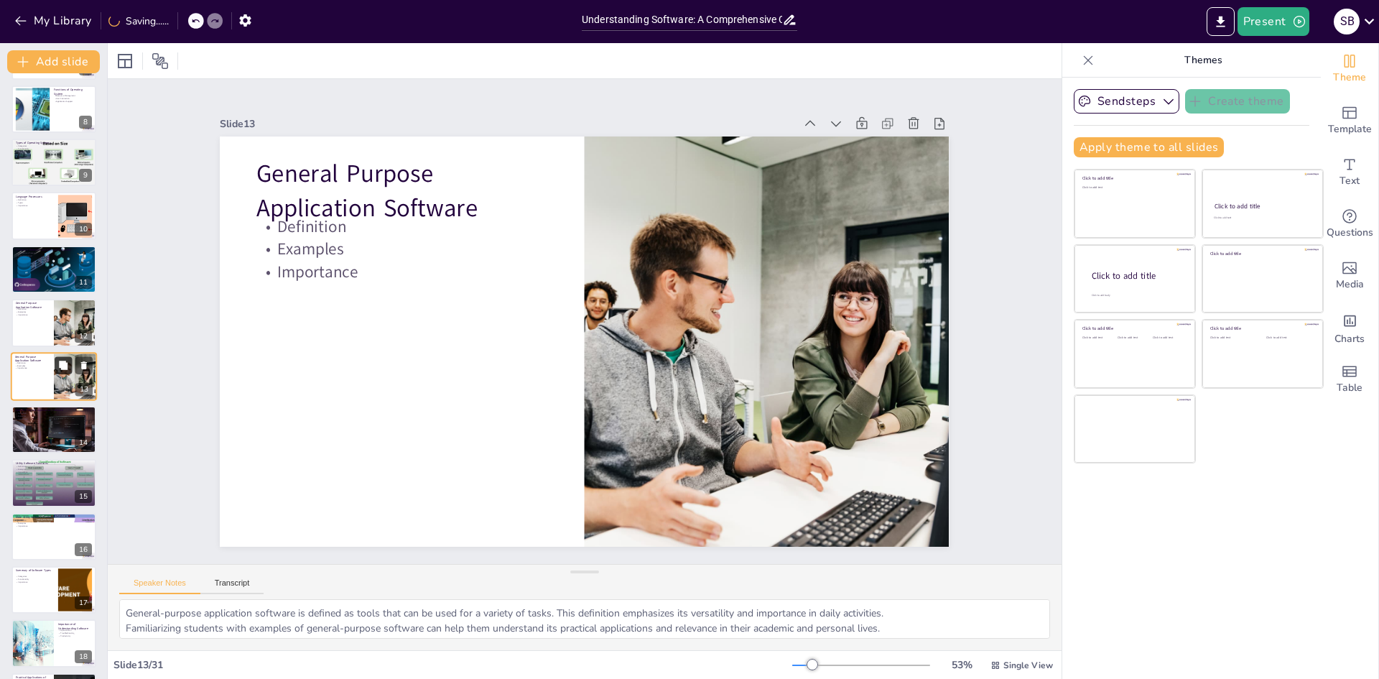
checkbox input "true"
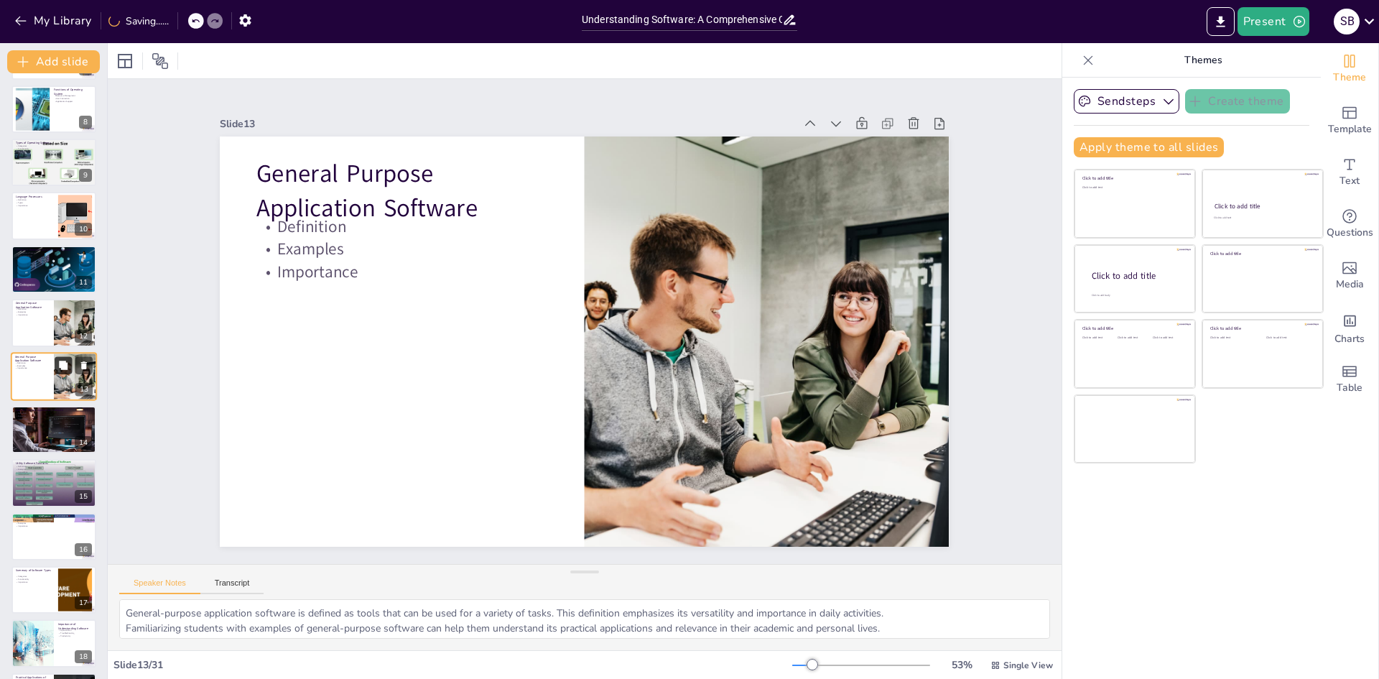
checkbox input "true"
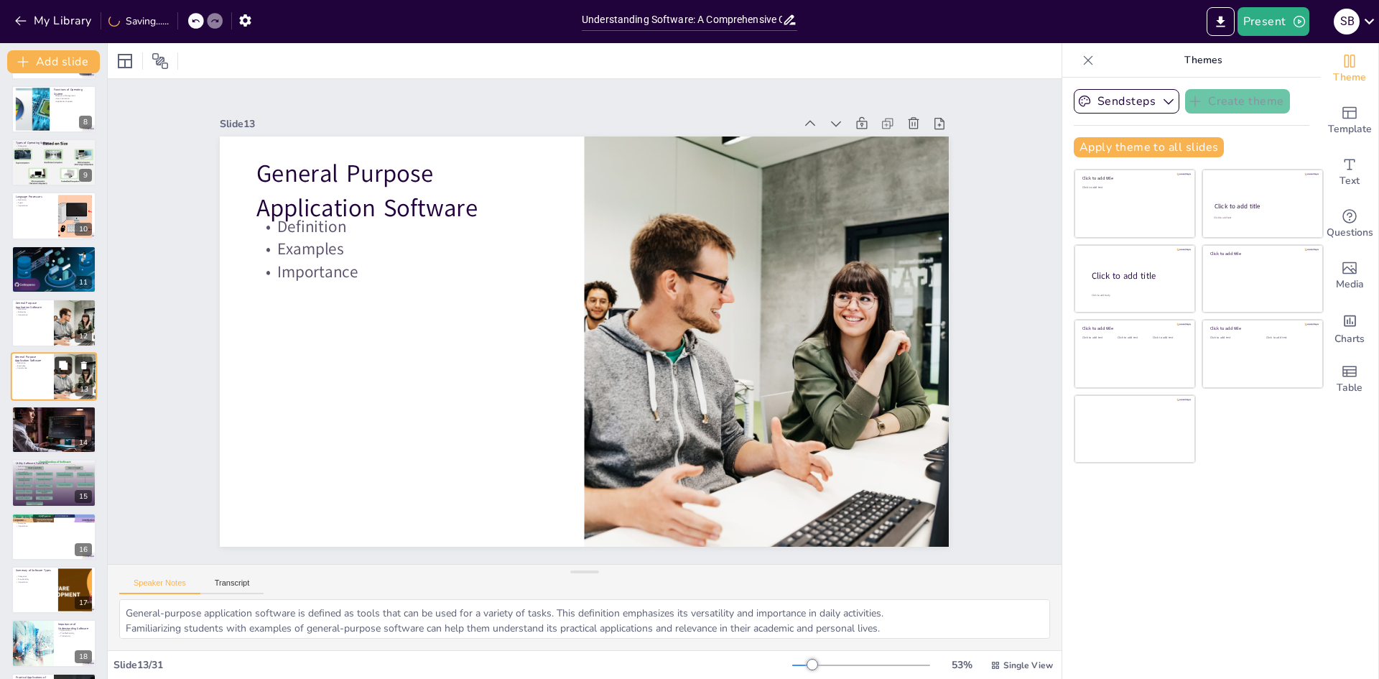
checkbox input "true"
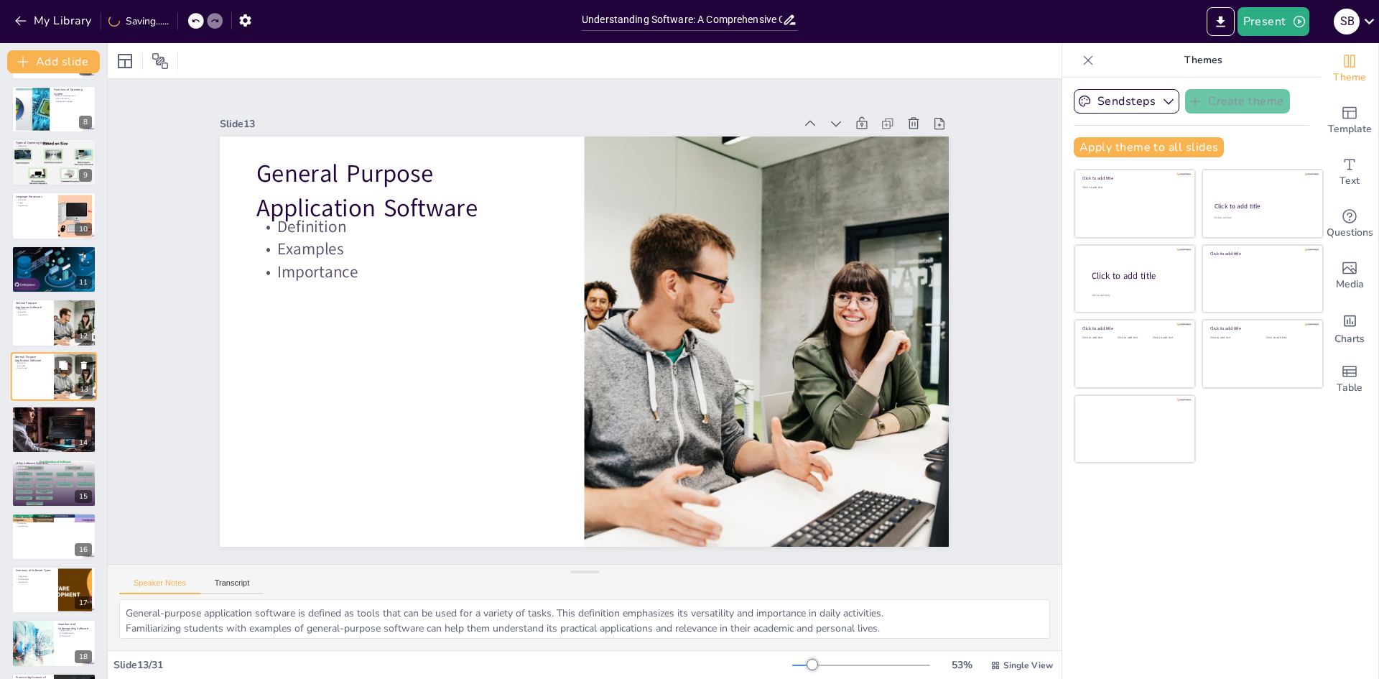
checkbox input "true"
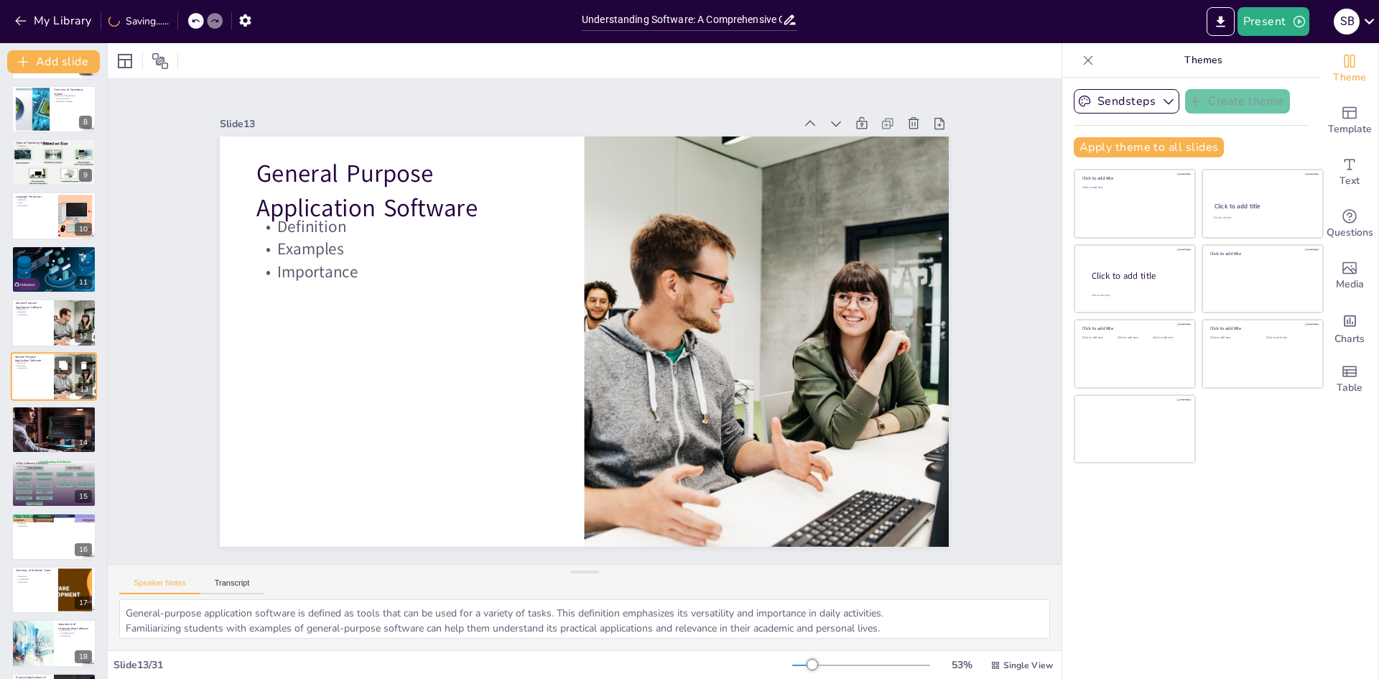
checkbox input "true"
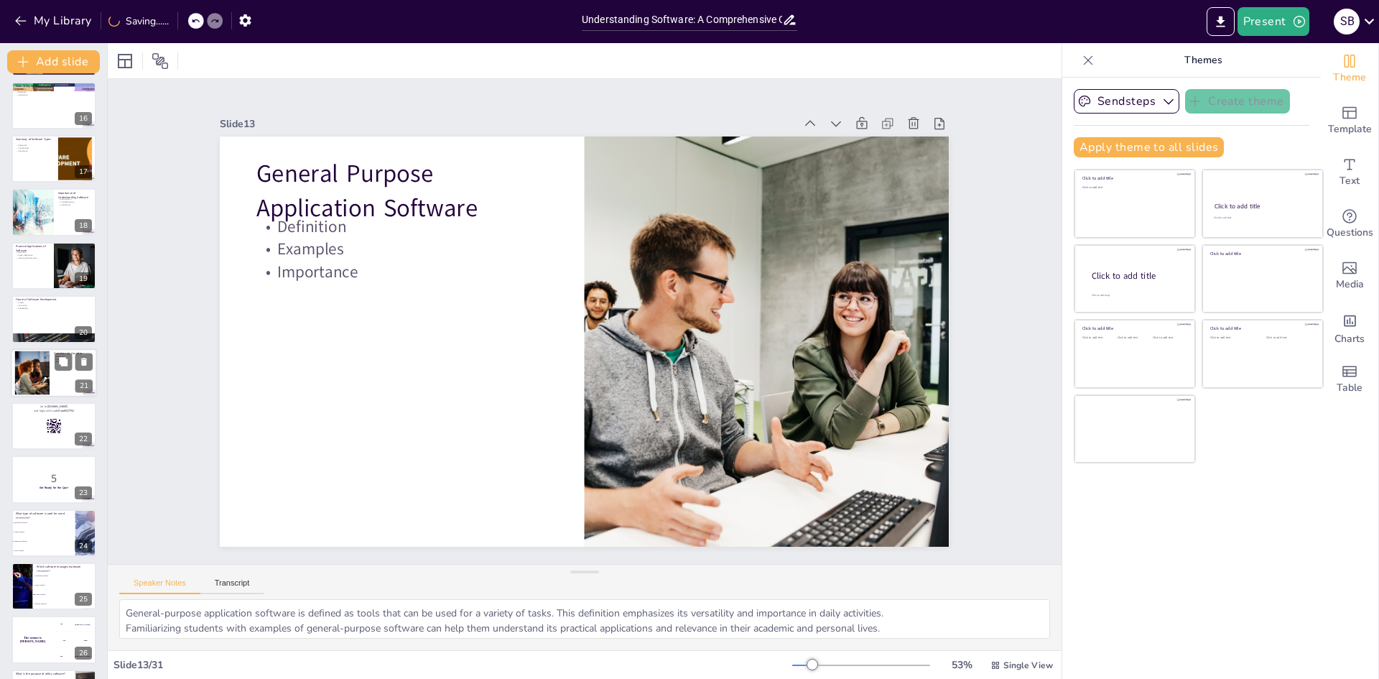
click at [64, 373] on div at bounding box center [54, 372] width 86 height 49
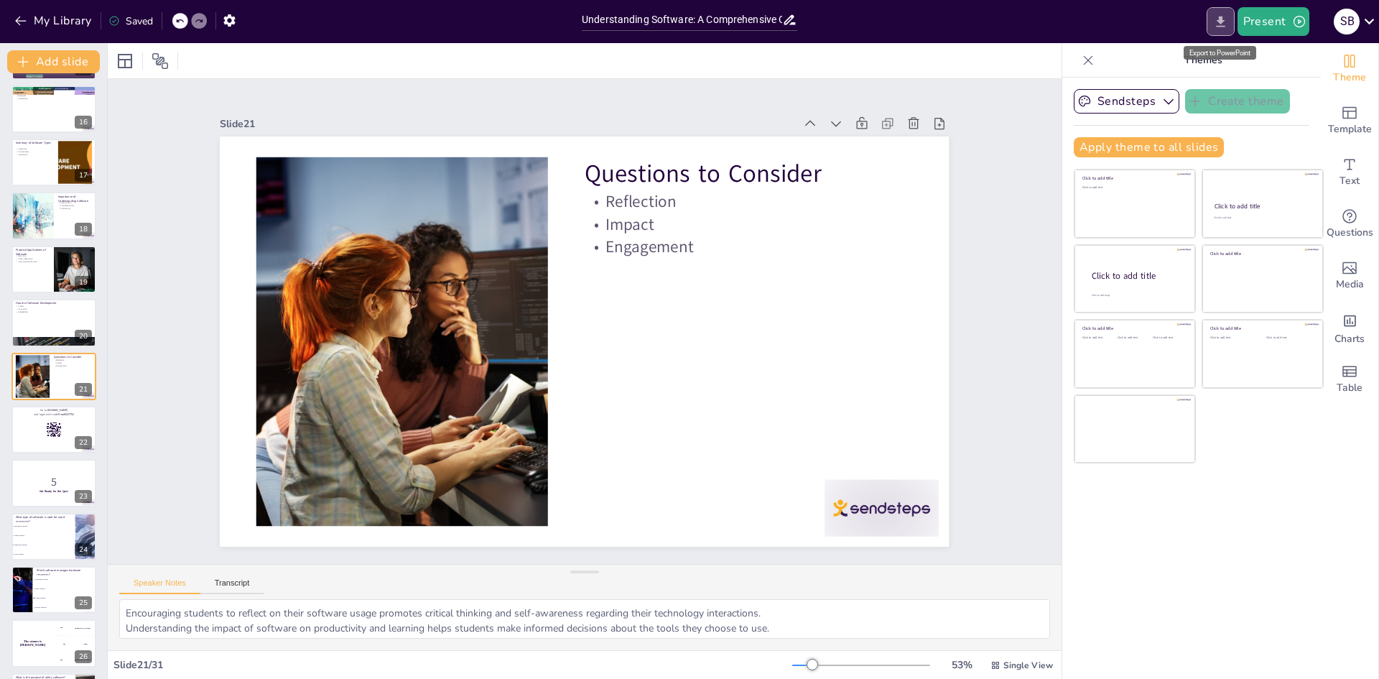
click at [1217, 24] on icon "Export to PowerPoint" at bounding box center [1220, 21] width 15 height 15
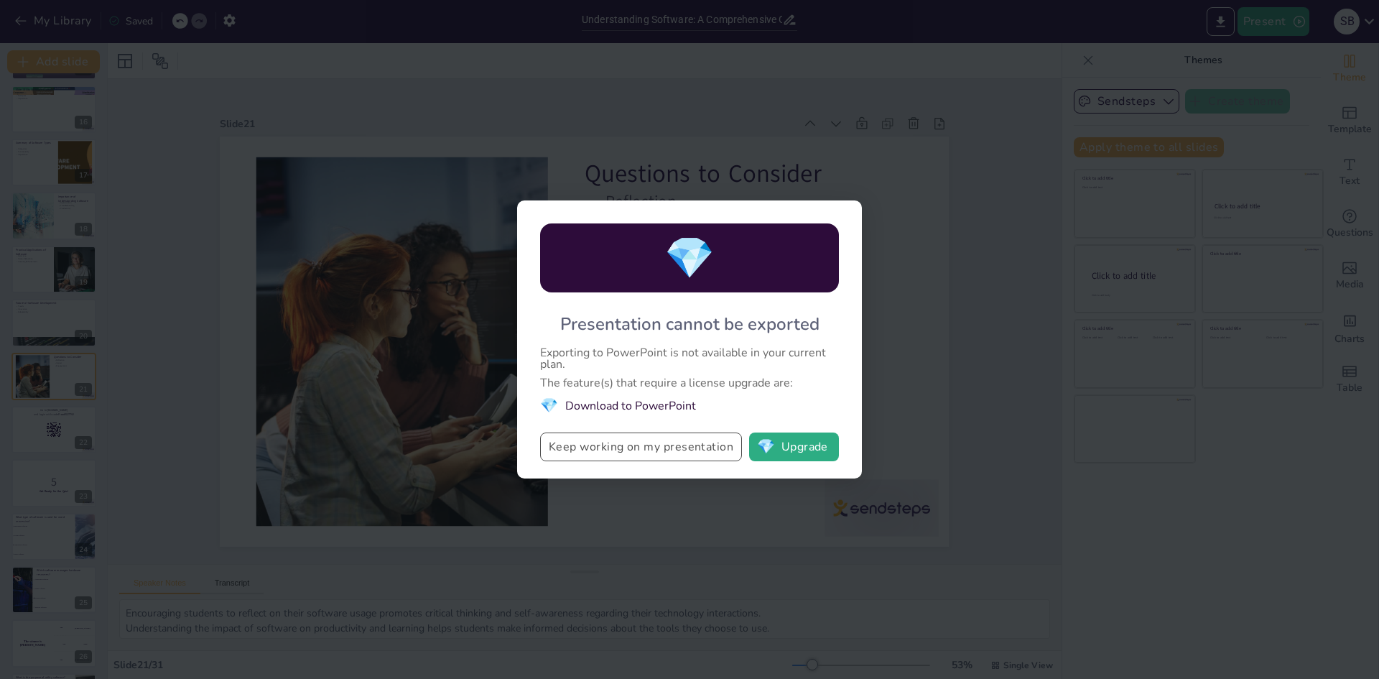
click at [639, 451] on button "Keep working on my presentation" at bounding box center [641, 446] width 202 height 29
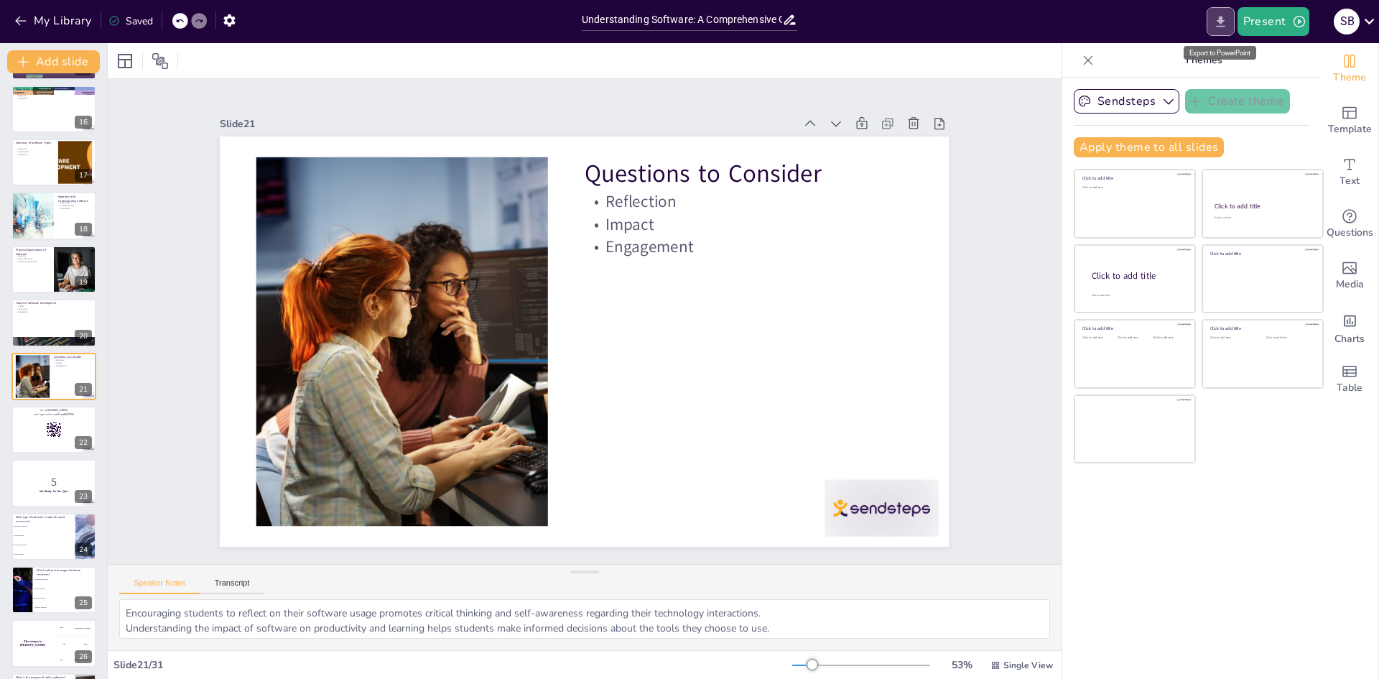
click at [1225, 17] on icon "Export to PowerPoint" at bounding box center [1220, 21] width 15 height 15
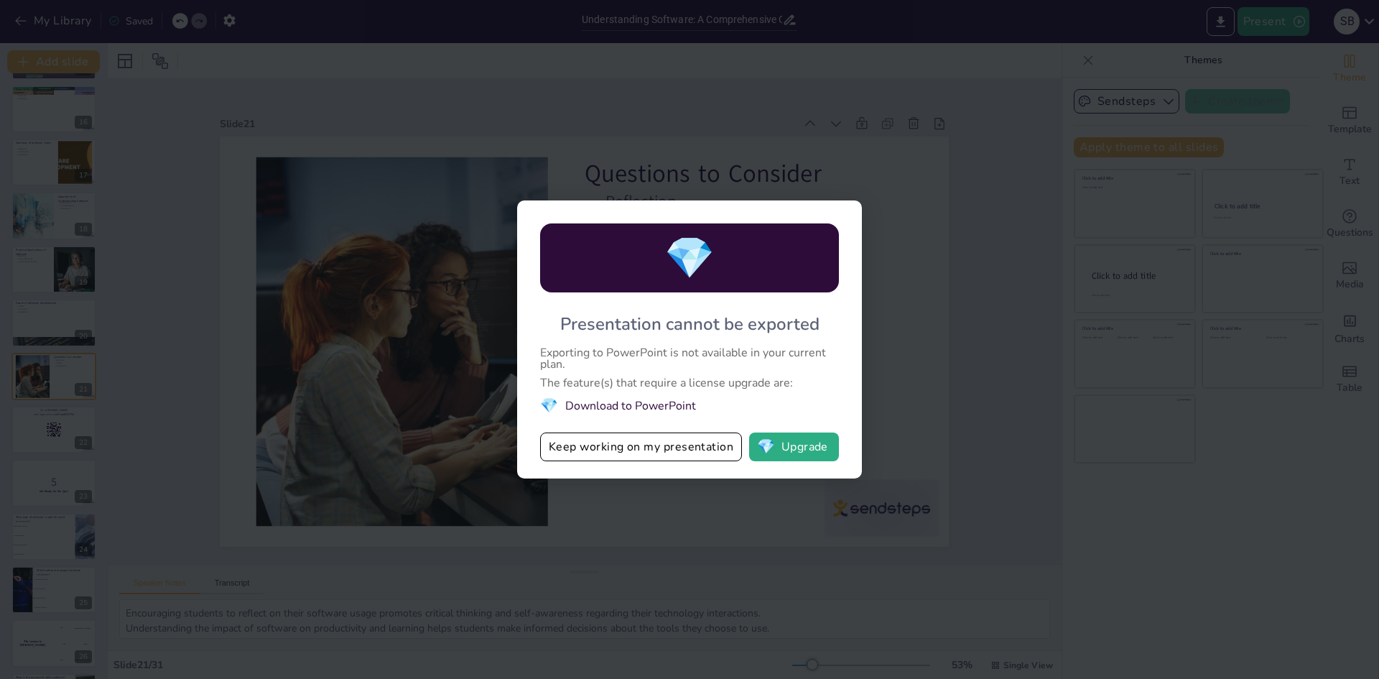
click at [640, 401] on li "💎 Download to PowerPoint" at bounding box center [689, 405] width 299 height 19
click at [643, 441] on button "Keep working on my presentation" at bounding box center [641, 446] width 202 height 29
